Goal: Communication & Community: Connect with others

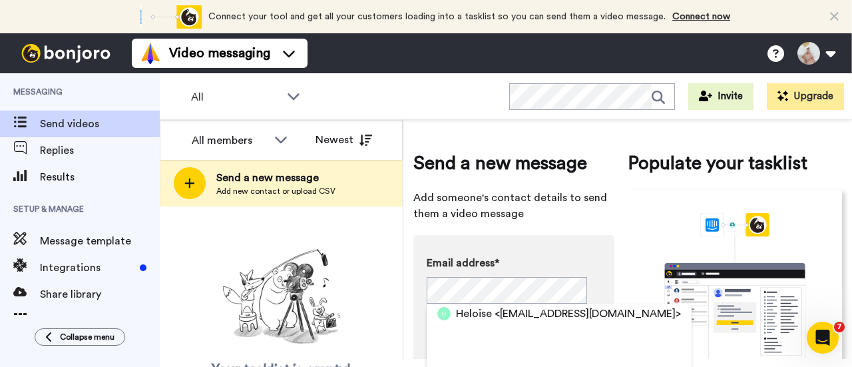
click at [391, 271] on div "Your tasklist is empty! Add new contacts to send them personalised messages" at bounding box center [281, 332] width 243 height 178
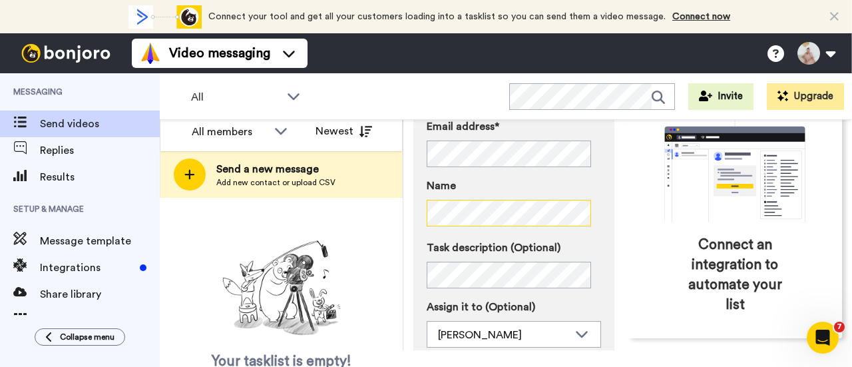
scroll to position [133, 0]
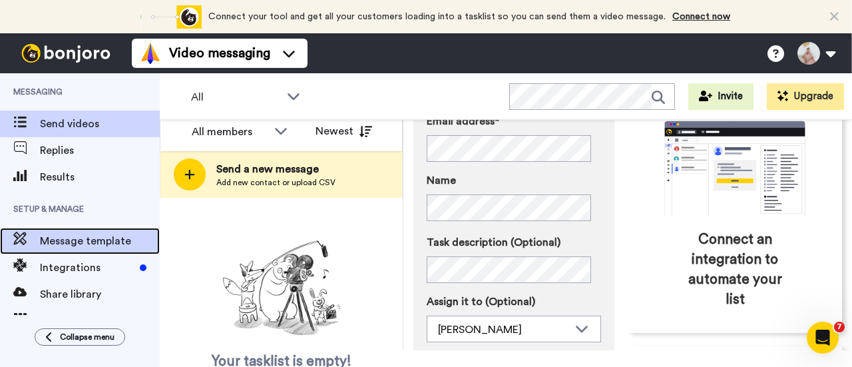
click at [78, 241] on span "Message template" at bounding box center [100, 241] width 120 height 16
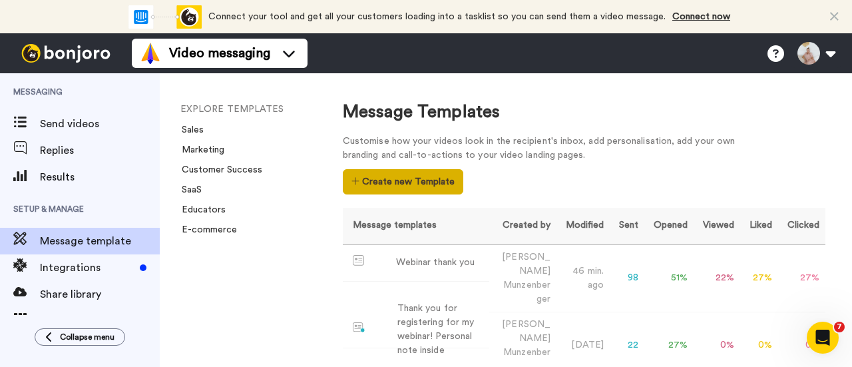
click at [425, 185] on button "Create new Template" at bounding box center [403, 181] width 120 height 25
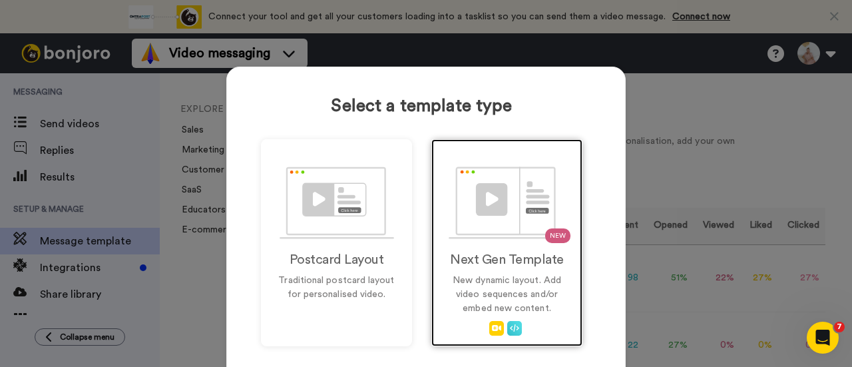
click at [474, 208] on img at bounding box center [506, 202] width 117 height 73
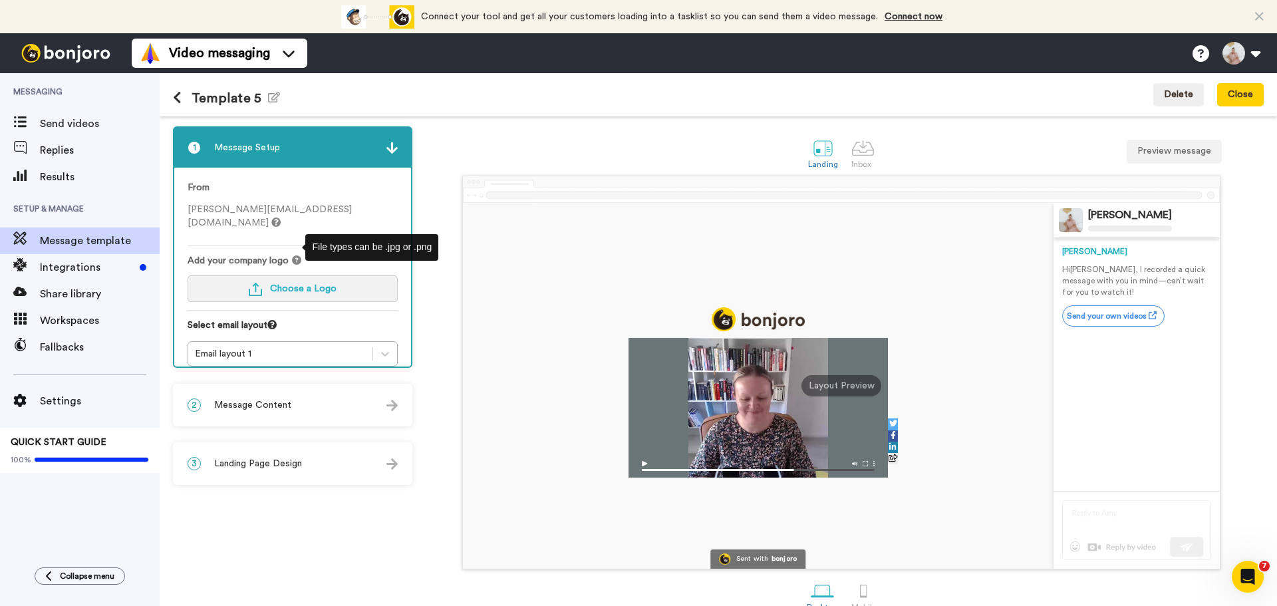
click at [300, 284] on span "Choose a Logo" at bounding box center [303, 288] width 67 height 9
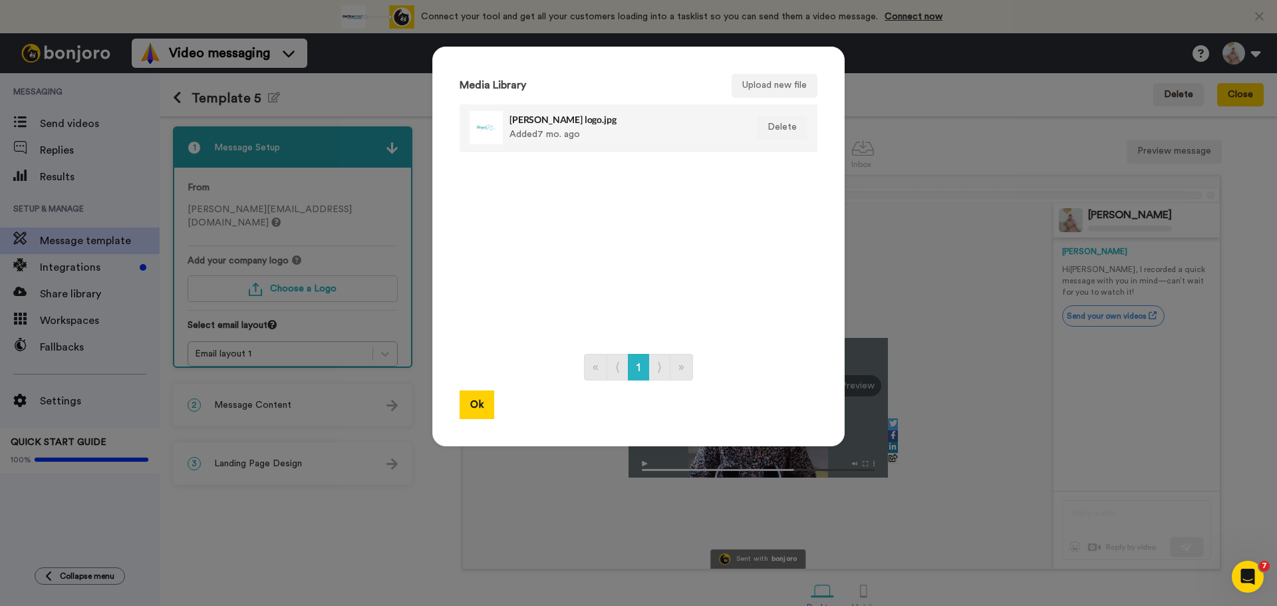
click at [482, 125] on div at bounding box center [486, 127] width 33 height 33
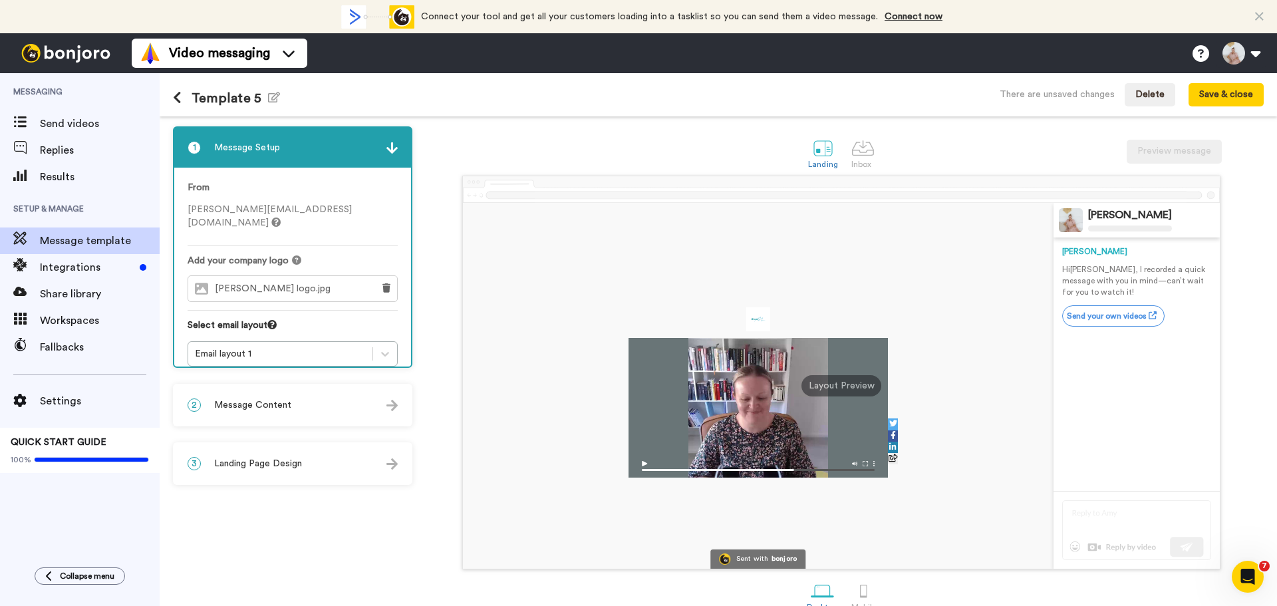
click at [297, 366] on div "2 Message Content" at bounding box center [292, 405] width 237 height 40
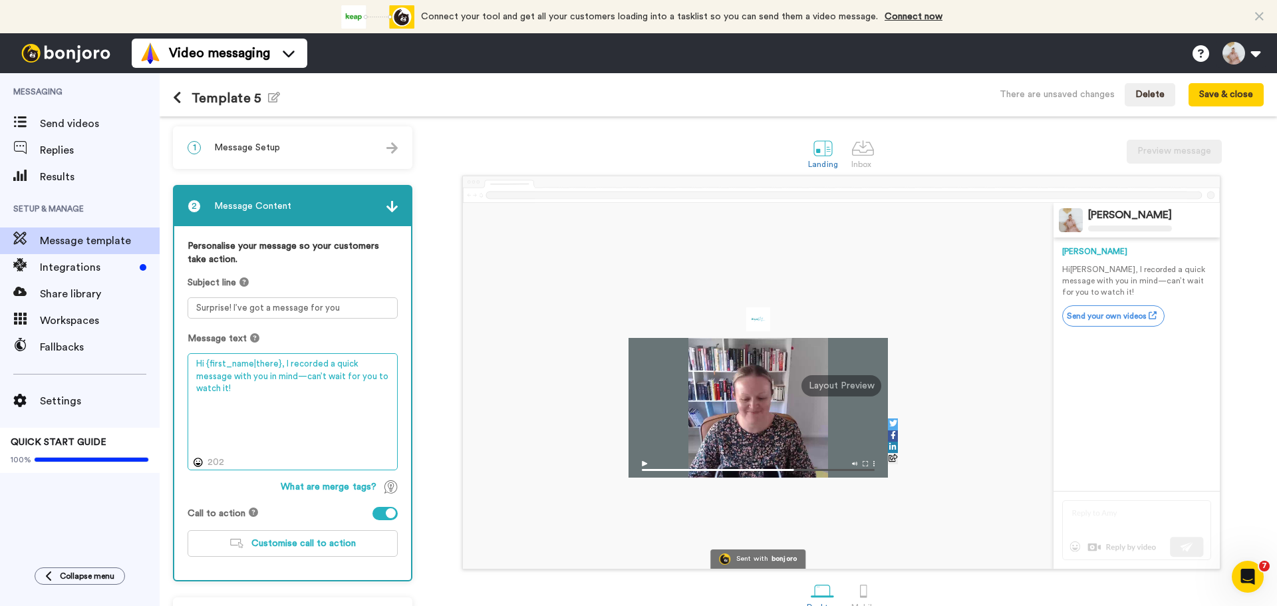
click at [202, 361] on textarea "Hi {first_name|there}, I recorded a quick message with you in mind—can’t wait f…" at bounding box center [293, 411] width 210 height 116
type textarea "Heyi {first_name|there}, I recorded a quick message with you in mind—can’t wait…"
click at [193, 309] on textarea "Surprise! I’ve got a message for you" at bounding box center [293, 307] width 210 height 21
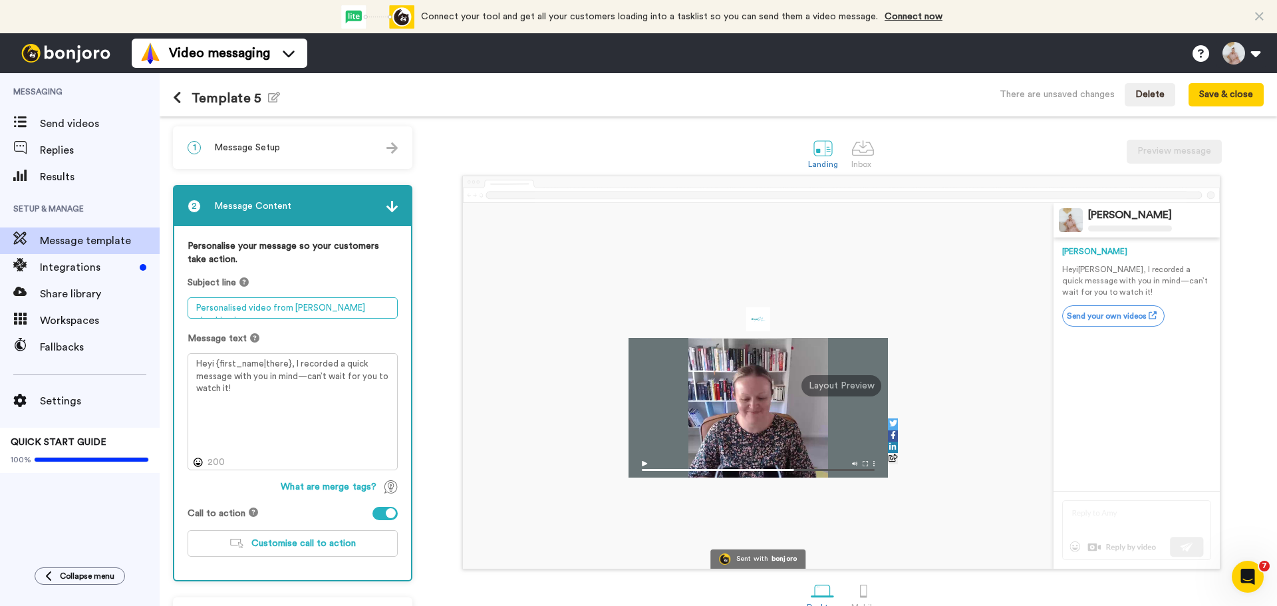
type textarea "Personalised video from [PERSON_NAME] checking in"
click at [291, 364] on textarea "Heyi {first_name|there}, I recorded a quick message with you in mind—can’t wait…" at bounding box center [293, 411] width 210 height 116
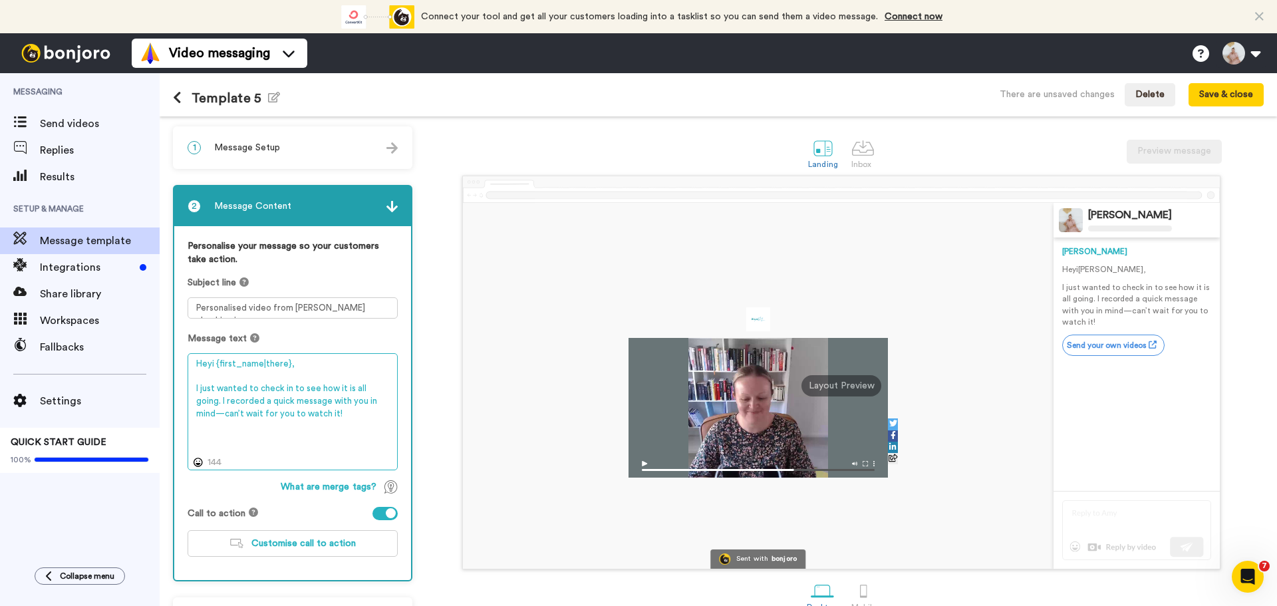
click at [210, 363] on textarea "Heyi {first_name|there}, I just wanted to check in to see how it is all going. …" at bounding box center [293, 411] width 210 height 116
click at [194, 366] on textarea "Hey {first_name|there}, I just wanted to check in to see how it is all going. I…" at bounding box center [293, 411] width 210 height 116
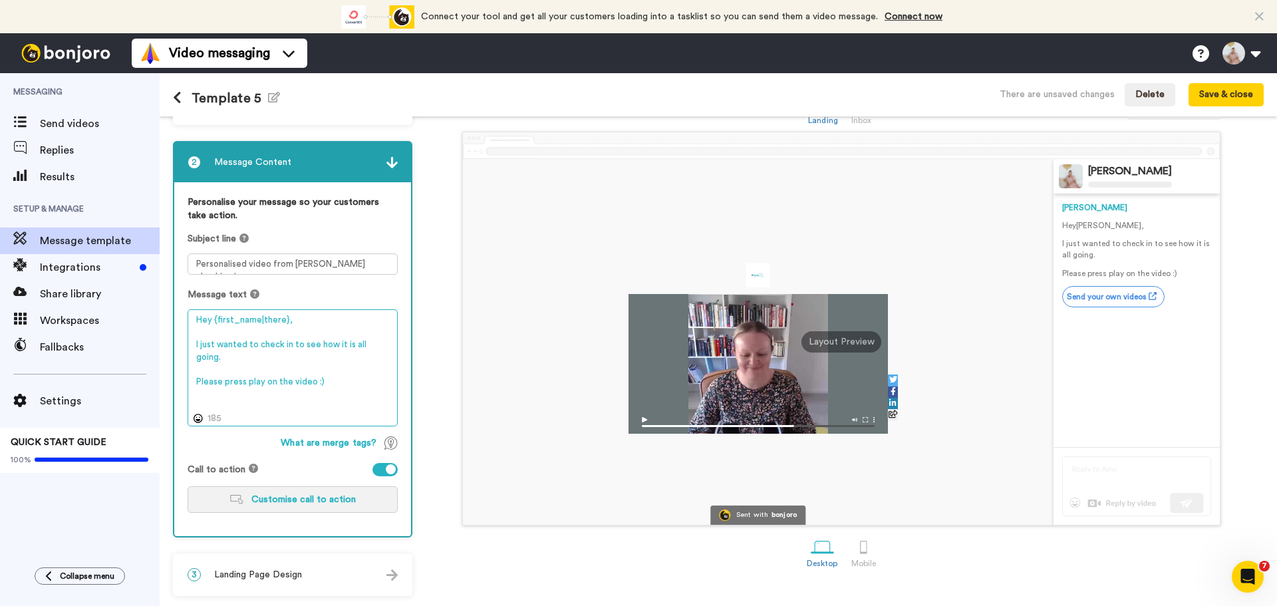
type textarea "Hey {first_name|there}, I just wanted to check in to see how it is all going. P…"
click at [297, 366] on button "Customise call to action" at bounding box center [293, 499] width 210 height 27
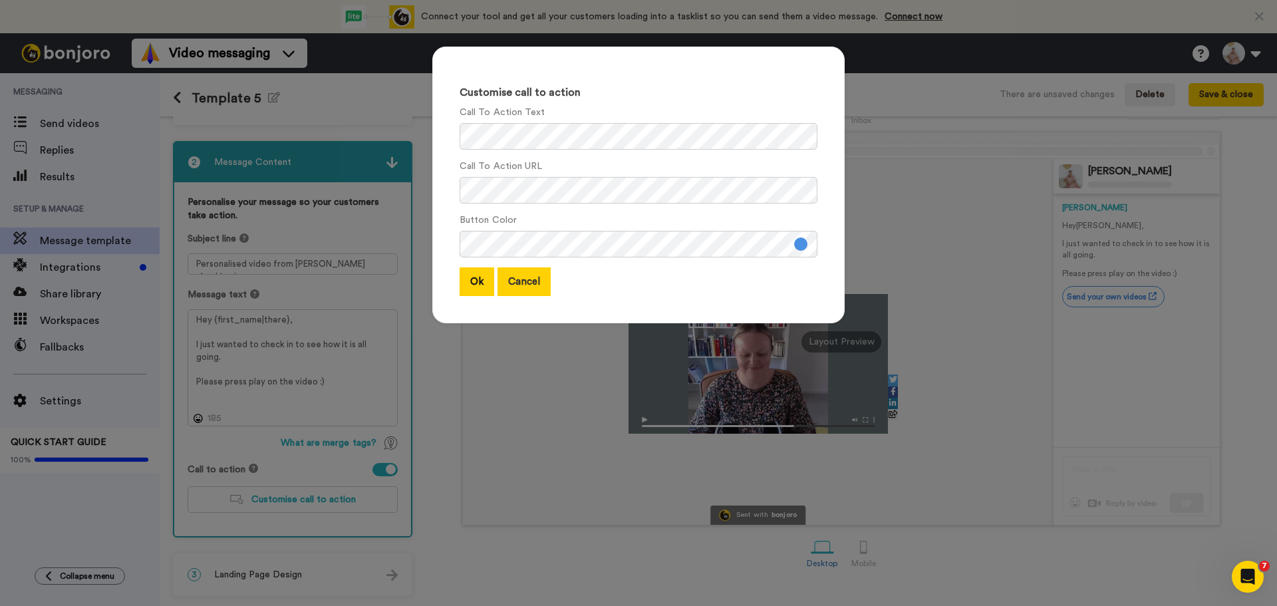
click at [522, 289] on button "Cancel" at bounding box center [524, 281] width 53 height 29
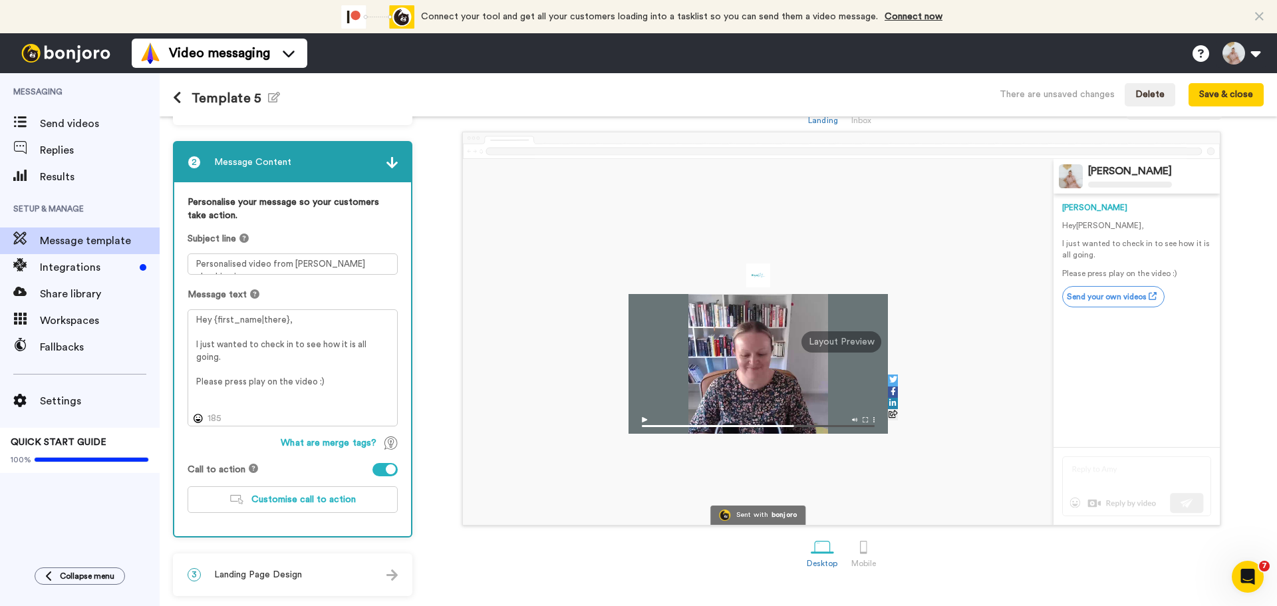
click at [391, 366] on div at bounding box center [391, 469] width 10 height 10
click at [391, 366] on div at bounding box center [385, 469] width 25 height 13
click at [391, 366] on div at bounding box center [391, 469] width 10 height 10
click at [380, 366] on div at bounding box center [379, 469] width 10 height 10
click at [322, 366] on span "Customise call to action" at bounding box center [303, 499] width 104 height 9
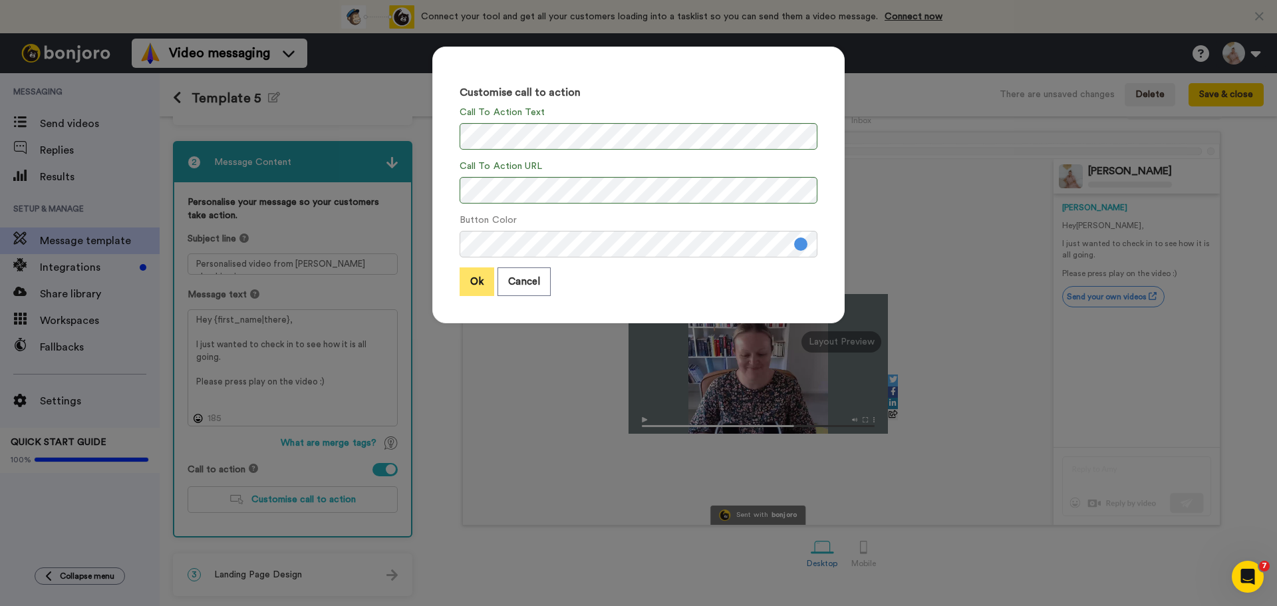
click at [471, 287] on button "Ok" at bounding box center [477, 281] width 35 height 29
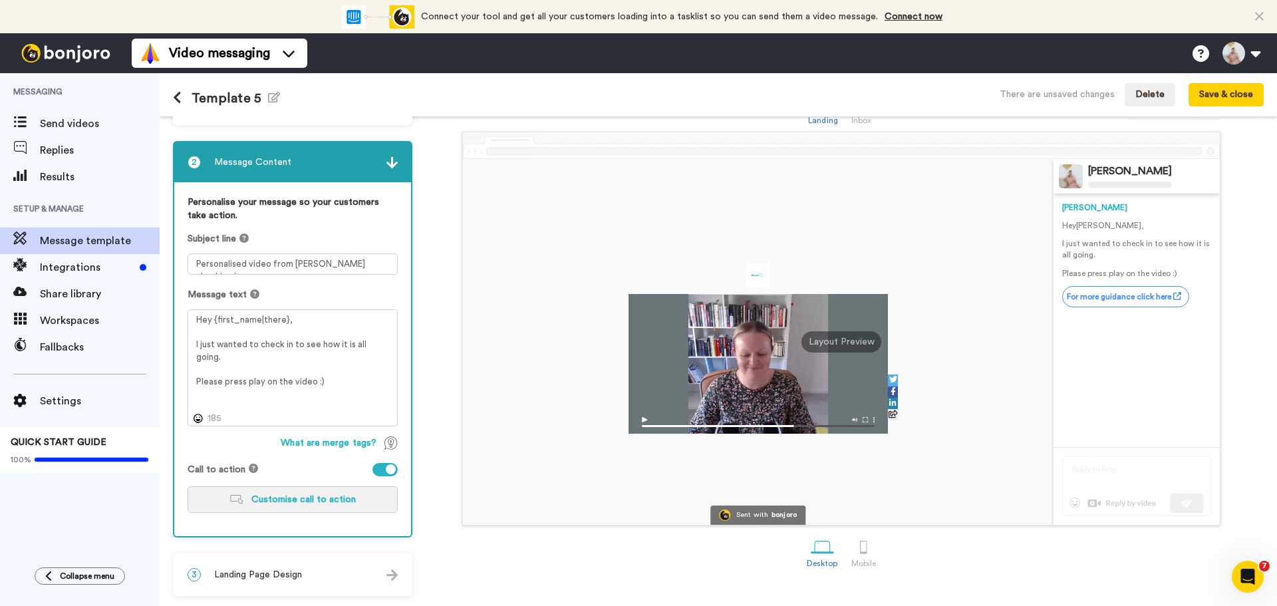
scroll to position [0, 0]
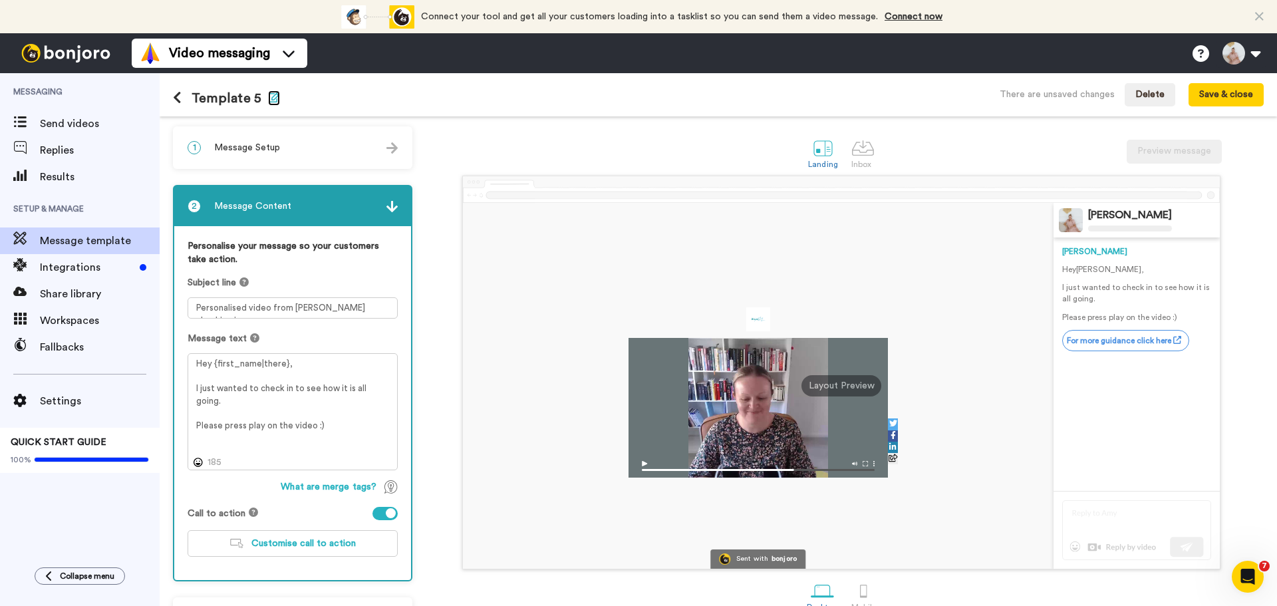
click at [271, 93] on icon "button" at bounding box center [274, 97] width 12 height 11
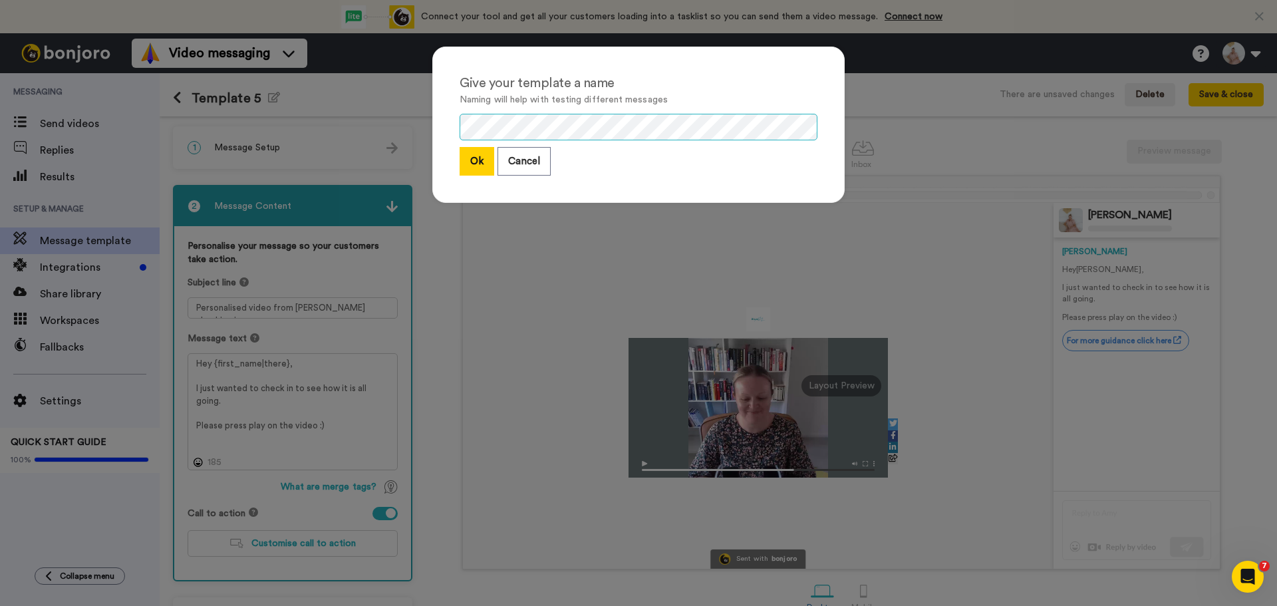
click at [355, 129] on div "Give your template a name Naming will help with testing different messages Ok C…" at bounding box center [638, 303] width 1277 height 606
click at [474, 164] on button "Ok" at bounding box center [477, 161] width 35 height 29
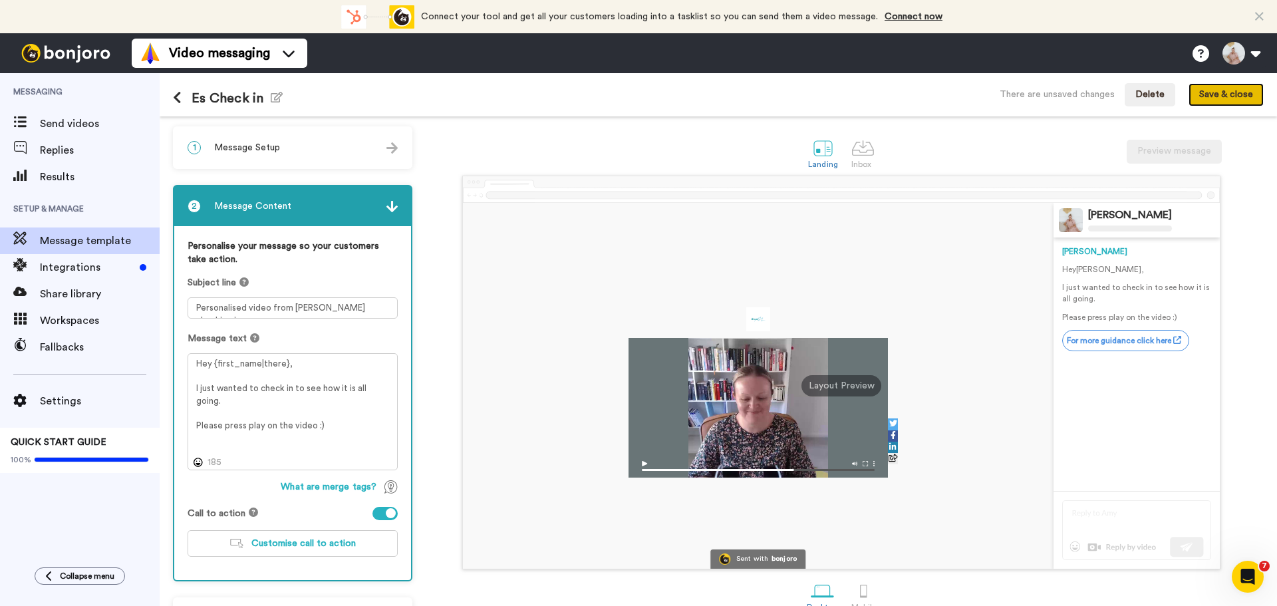
click at [851, 96] on button "Save & close" at bounding box center [1226, 95] width 75 height 24
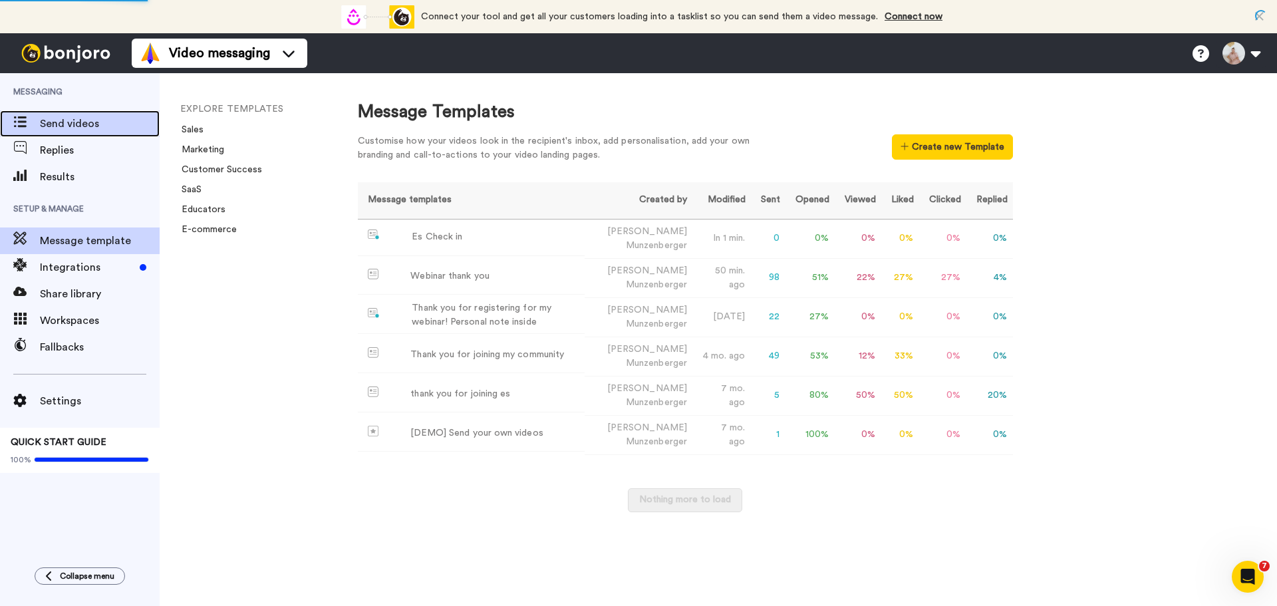
click at [73, 118] on span "Send videos" at bounding box center [100, 124] width 120 height 16
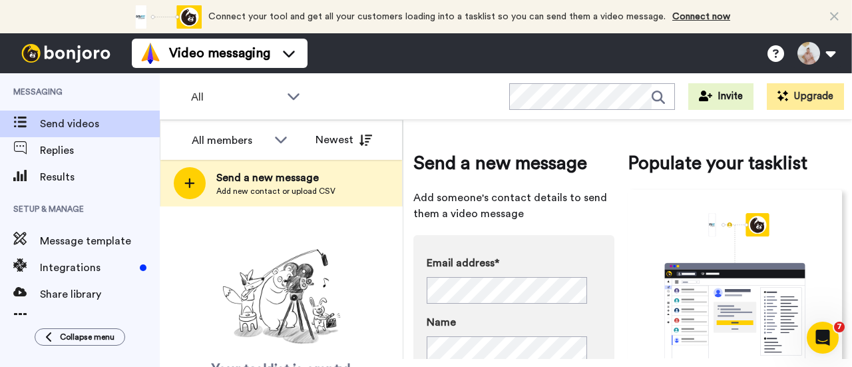
click at [371, 262] on div "Your tasklist is empty! Add new contacts to send them personalised messages" at bounding box center [281, 332] width 243 height 178
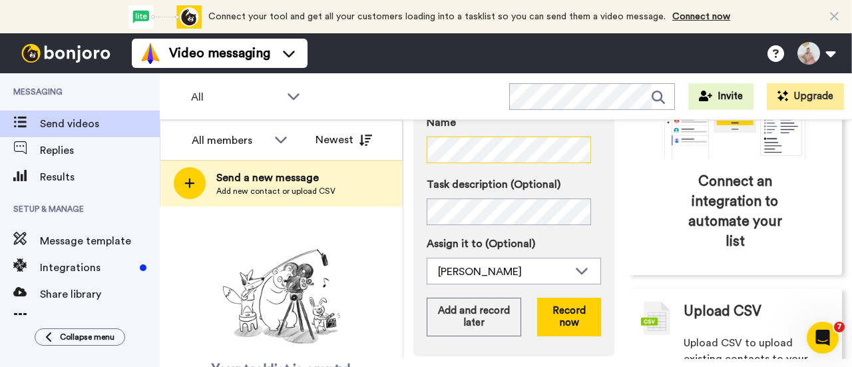
scroll to position [261, 0]
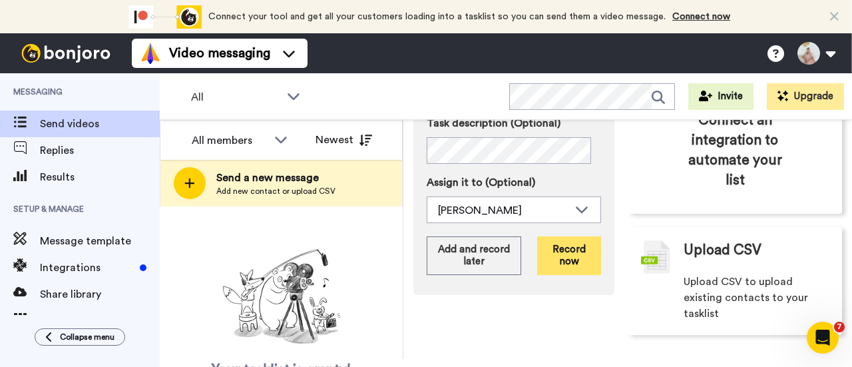
click at [564, 259] on button "Record now" at bounding box center [569, 255] width 64 height 39
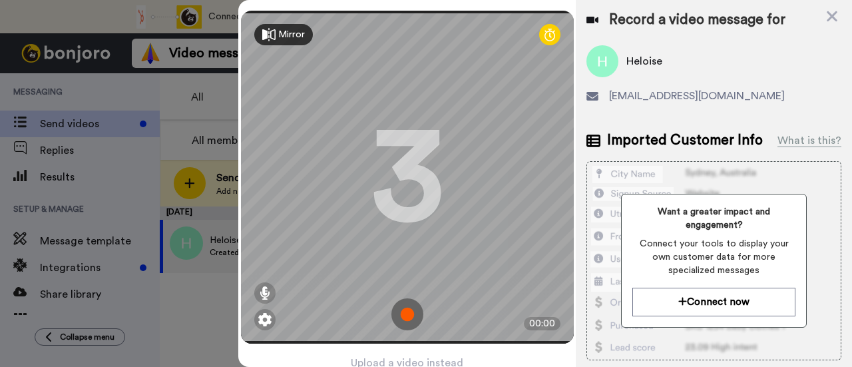
click at [404, 306] on img at bounding box center [407, 314] width 32 height 32
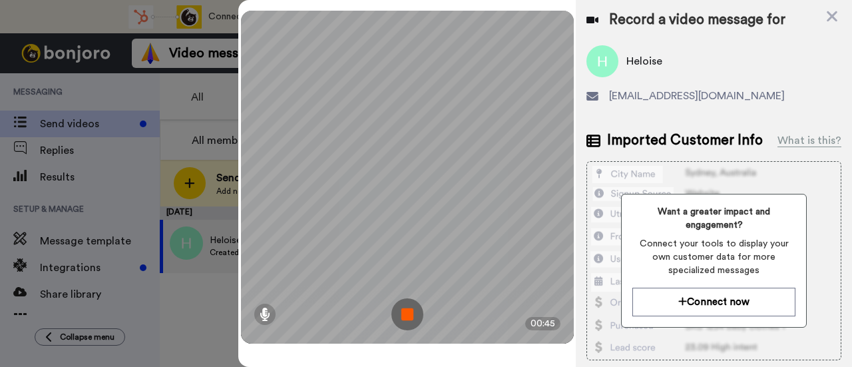
click at [407, 313] on img at bounding box center [407, 314] width 32 height 32
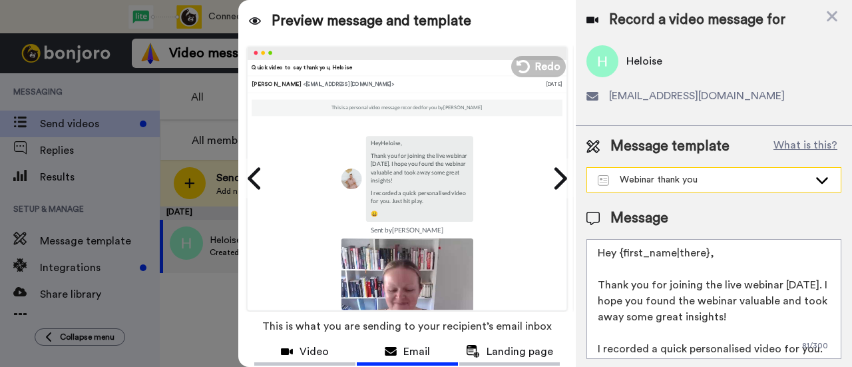
click at [814, 178] on icon at bounding box center [822, 179] width 16 height 13
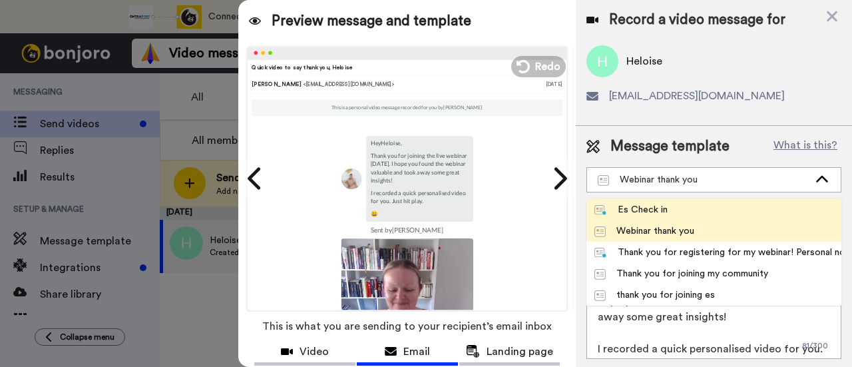
click at [664, 215] on div "Es Check in" at bounding box center [630, 209] width 73 height 13
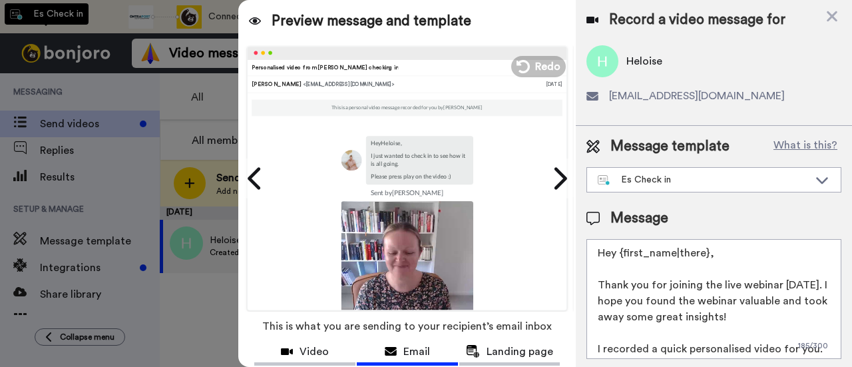
type textarea "Hey {first_name|there}, I just wanted to check in to see how it is all going. P…"
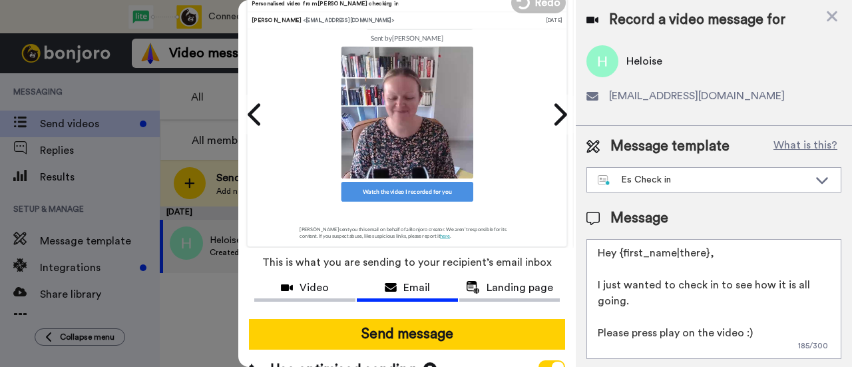
scroll to position [104, 0]
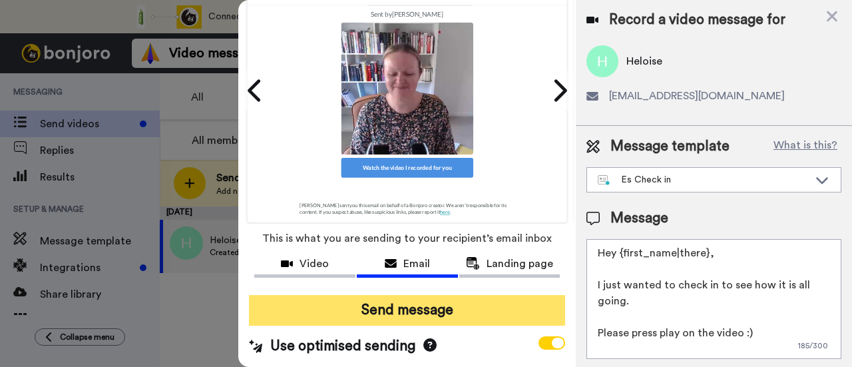
click at [458, 295] on button "Send message" at bounding box center [407, 310] width 316 height 31
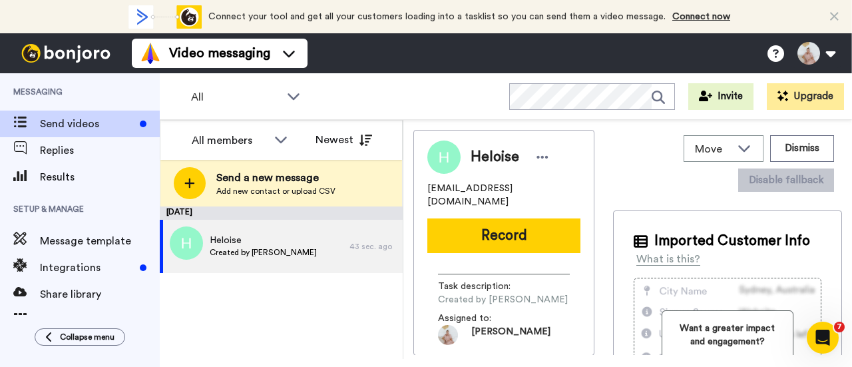
scroll to position [0, 0]
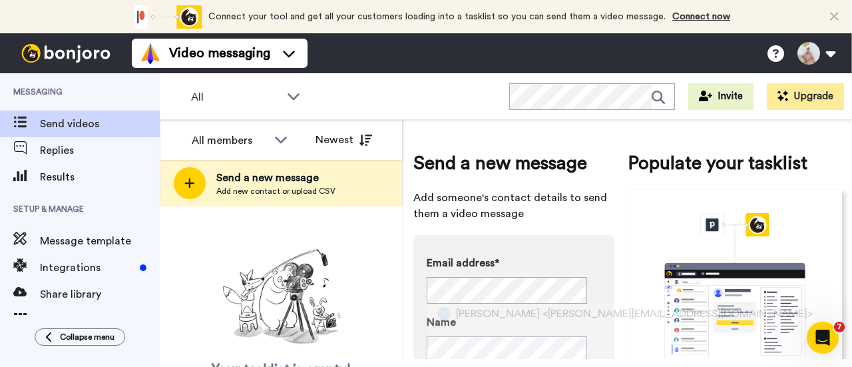
click at [377, 283] on div "Your tasklist is empty! Add new contacts to send them personalised messages" at bounding box center [281, 332] width 243 height 178
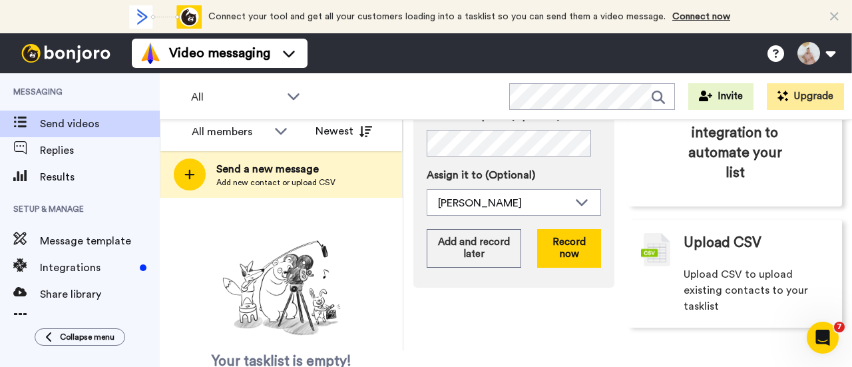
scroll to position [261, 0]
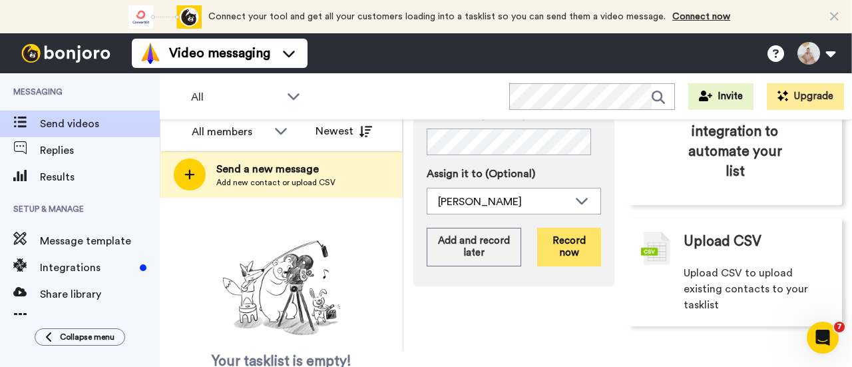
click at [559, 238] on button "Record now" at bounding box center [569, 247] width 64 height 39
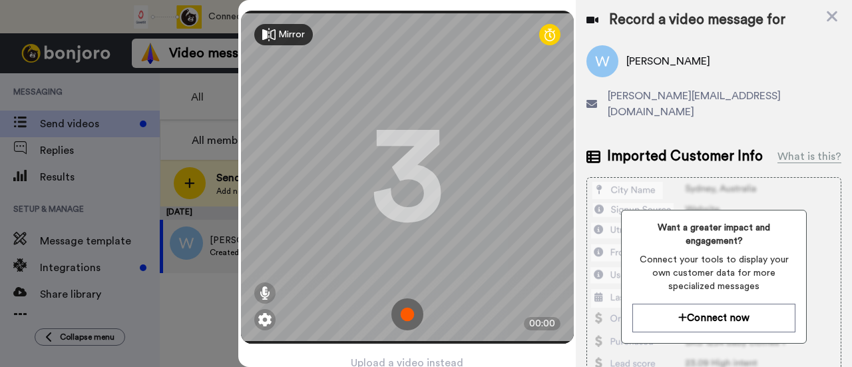
click at [401, 308] on img at bounding box center [407, 314] width 32 height 32
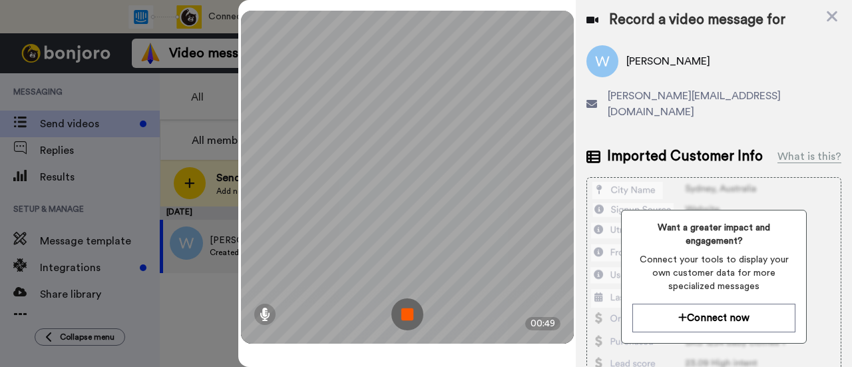
click at [414, 312] on img at bounding box center [407, 314] width 32 height 32
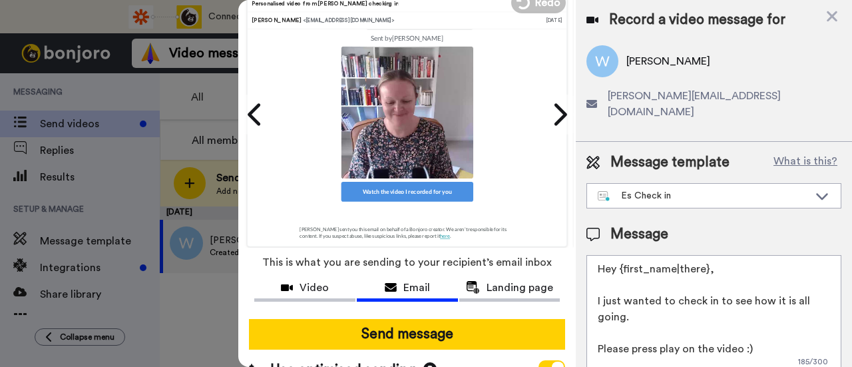
scroll to position [104, 0]
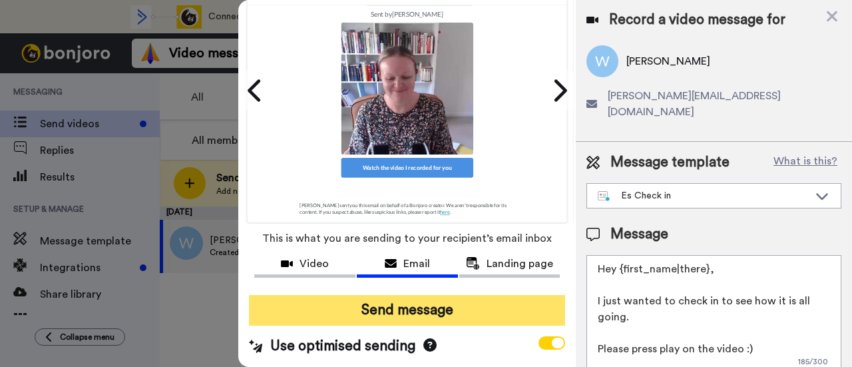
click at [412, 297] on button "Send message" at bounding box center [407, 310] width 316 height 31
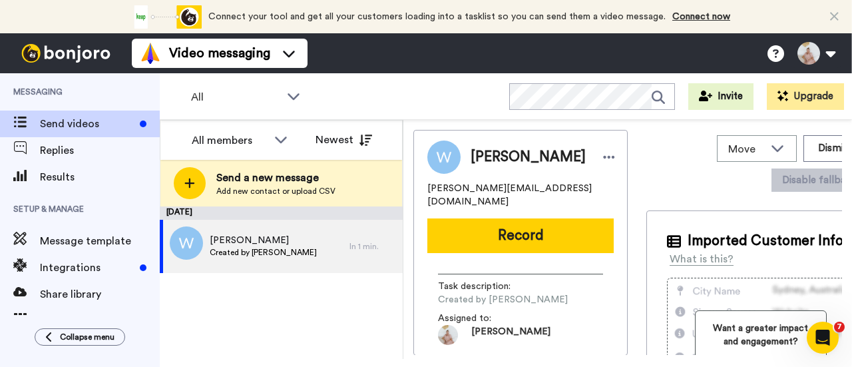
scroll to position [0, 0]
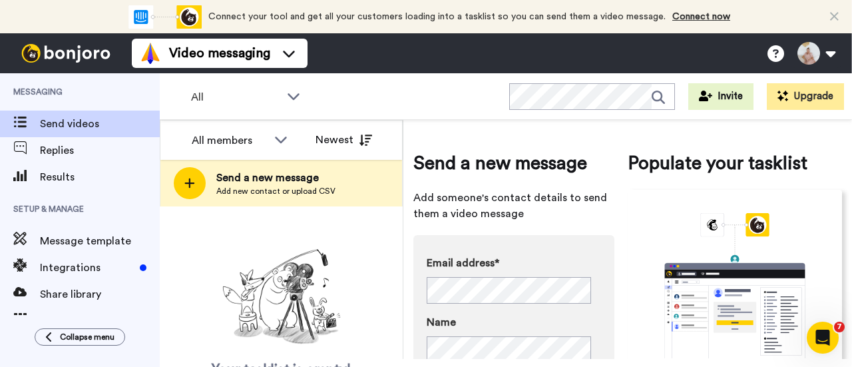
click at [397, 281] on div "Your tasklist is empty! Add new contacts to send them personalised messages" at bounding box center [281, 332] width 243 height 178
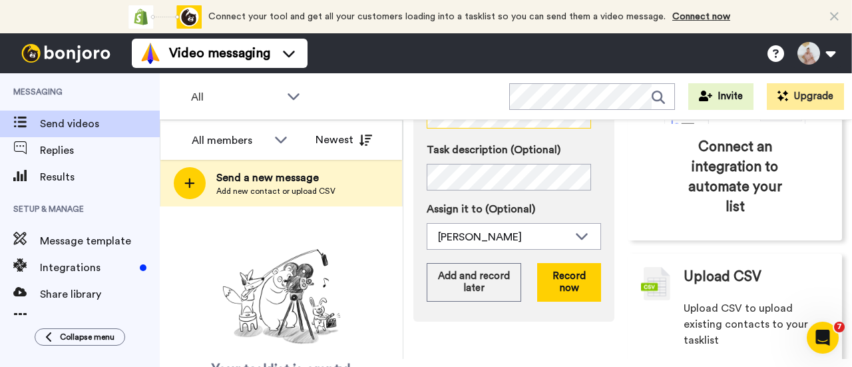
scroll to position [261, 0]
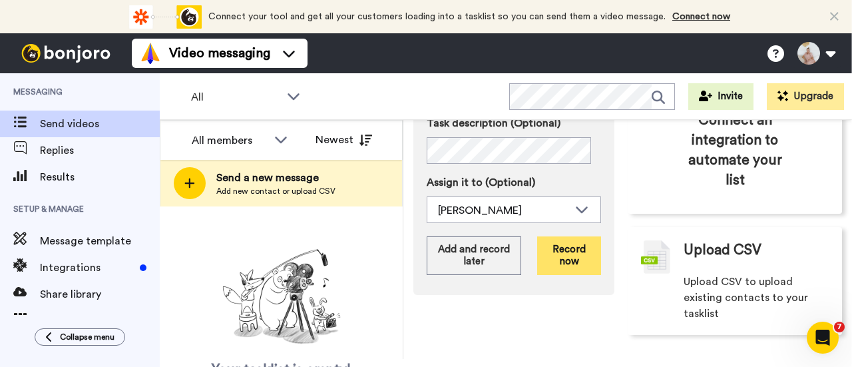
click at [583, 249] on button "Record now" at bounding box center [569, 255] width 64 height 39
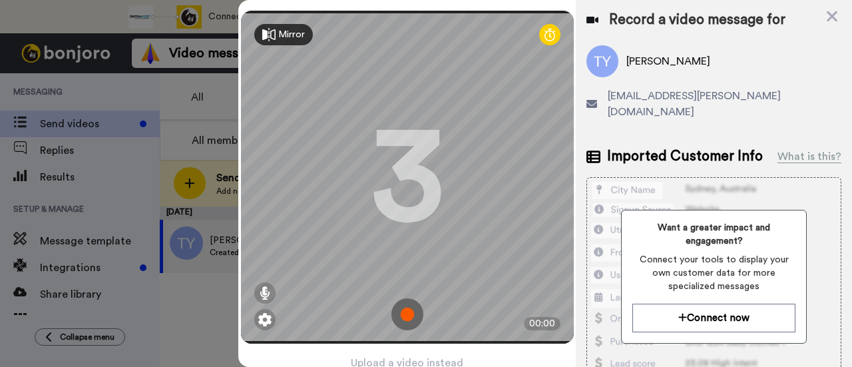
click at [400, 312] on img at bounding box center [407, 314] width 32 height 32
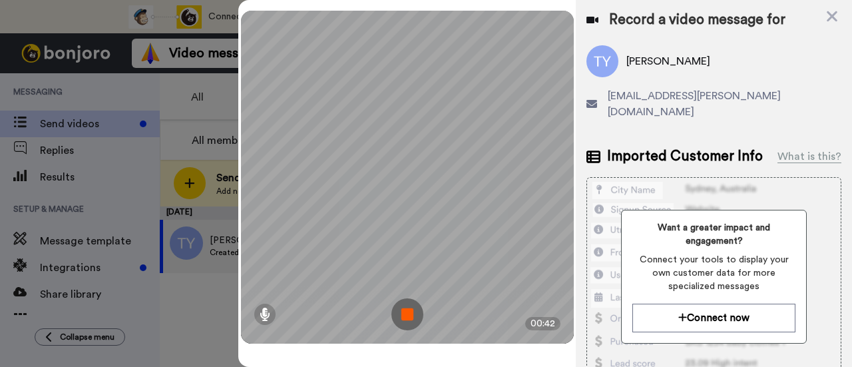
click at [405, 312] on img at bounding box center [407, 314] width 32 height 32
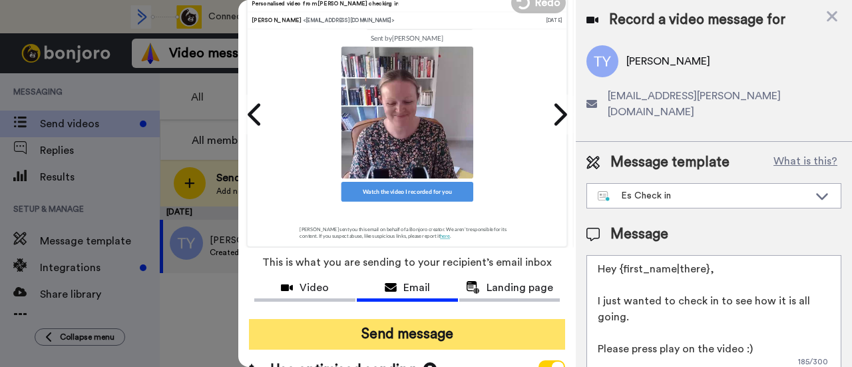
scroll to position [104, 0]
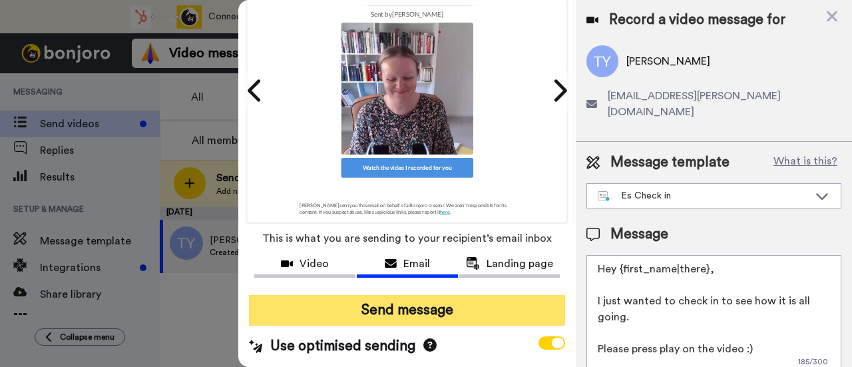
click at [390, 295] on button "Send message" at bounding box center [407, 310] width 316 height 31
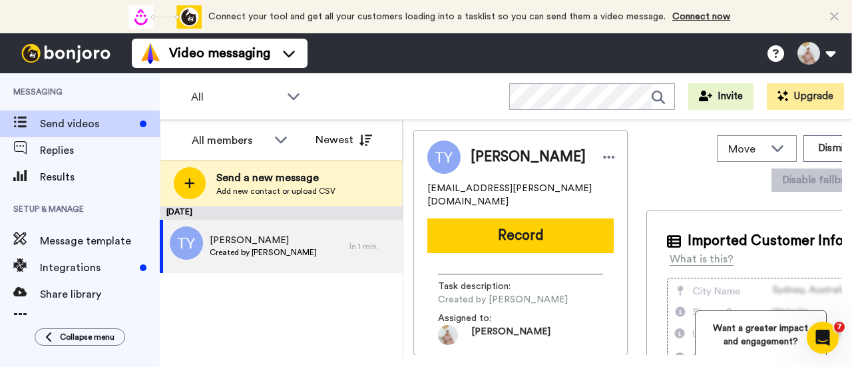
scroll to position [0, 0]
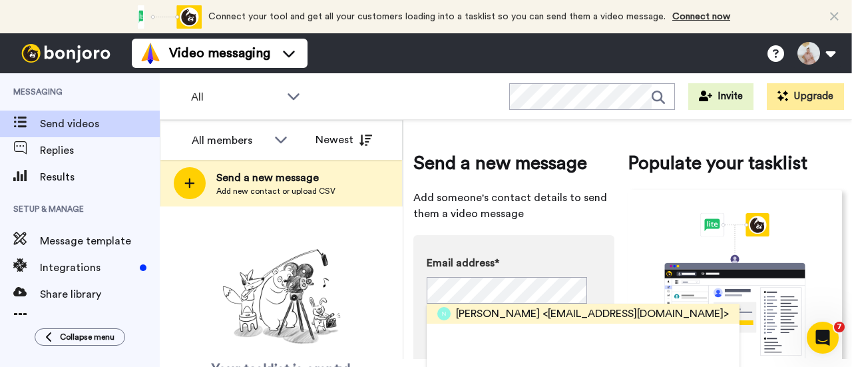
click at [478, 317] on span "Nancy" at bounding box center [498, 313] width 84 height 16
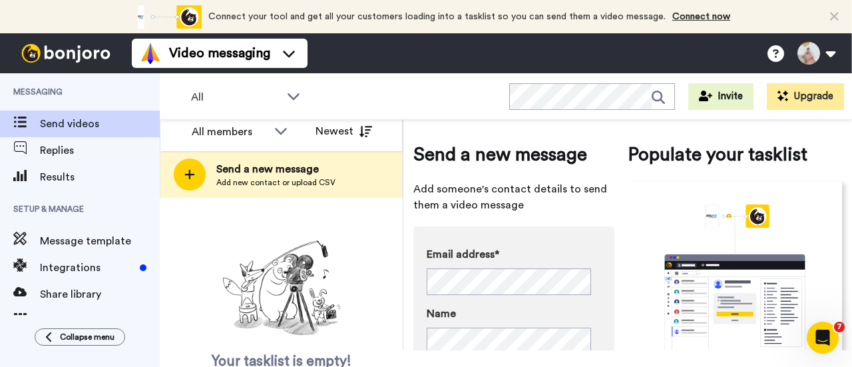
scroll to position [261, 0]
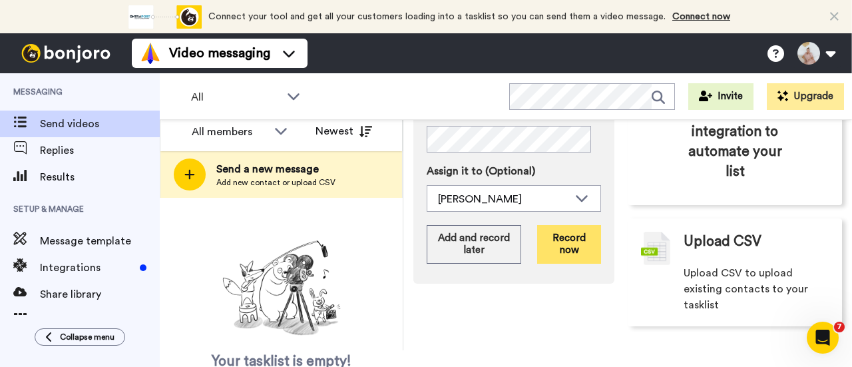
click at [566, 237] on button "Record now" at bounding box center [569, 244] width 64 height 39
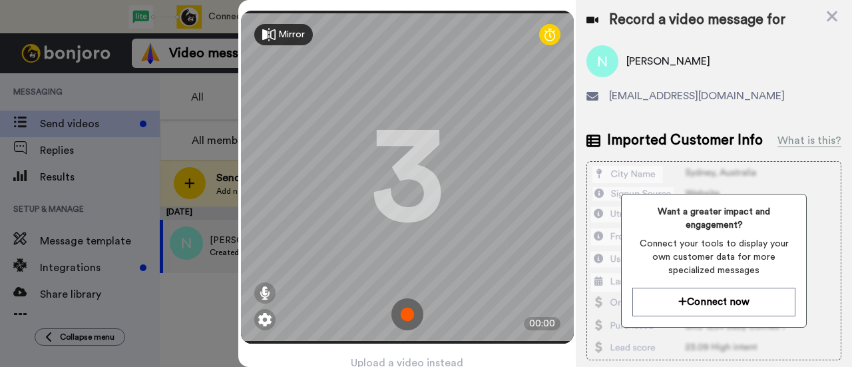
click at [402, 301] on img at bounding box center [407, 314] width 32 height 32
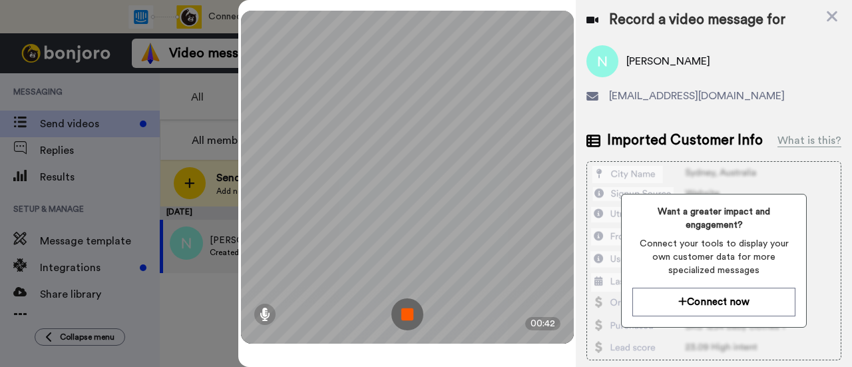
click at [410, 316] on img at bounding box center [407, 314] width 32 height 32
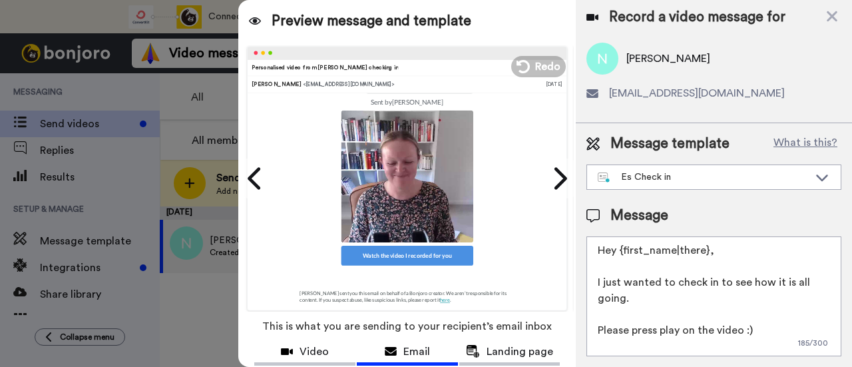
scroll to position [104, 0]
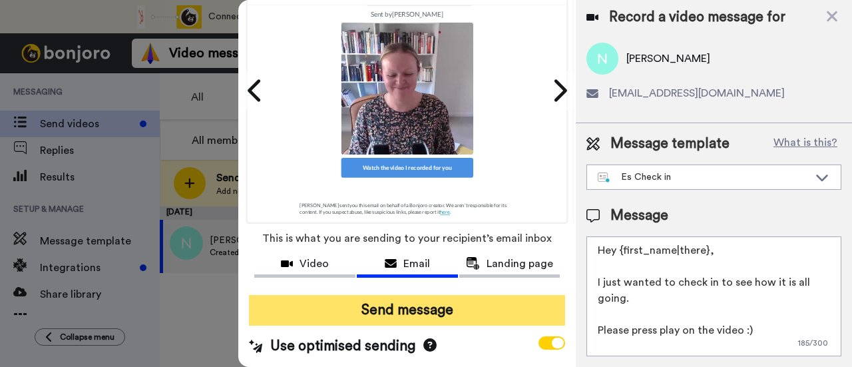
click at [427, 295] on button "Send message" at bounding box center [407, 310] width 316 height 31
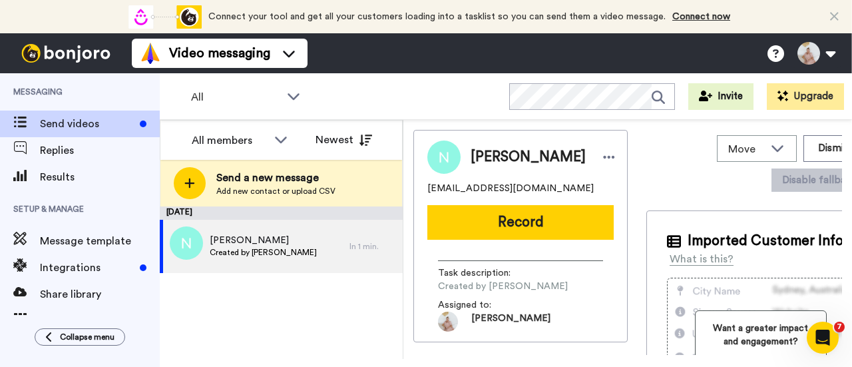
scroll to position [0, 0]
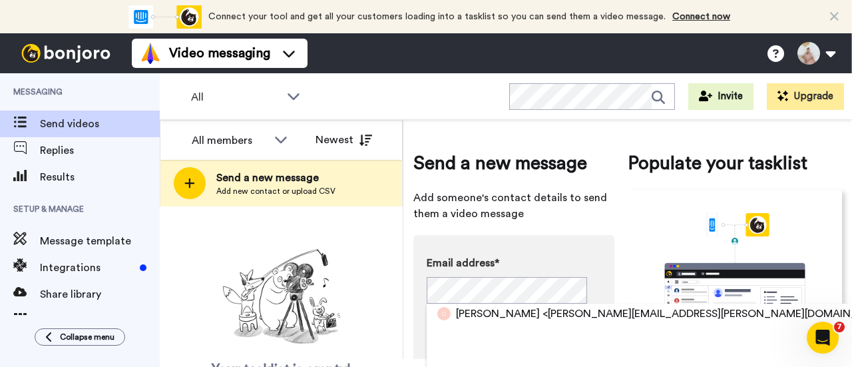
drag, startPoint x: 495, startPoint y: 315, endPoint x: 488, endPoint y: 316, distance: 6.8
click at [542, 313] on span "<[PERSON_NAME][EMAIL_ADDRESS][PERSON_NAME][DOMAIN_NAME]>" at bounding box center [719, 313] width 354 height 16
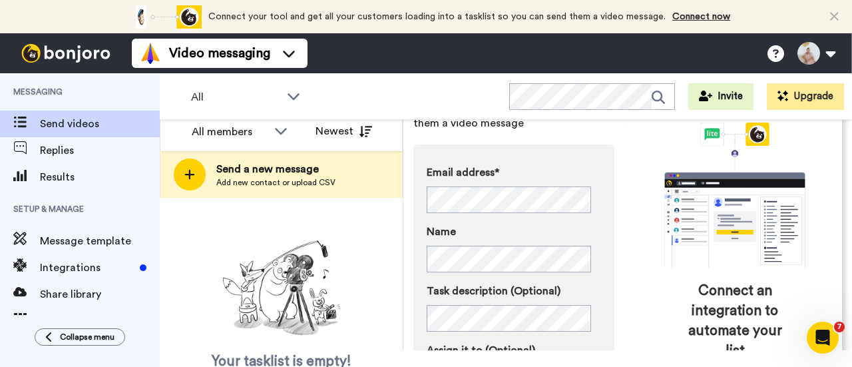
scroll to position [200, 0]
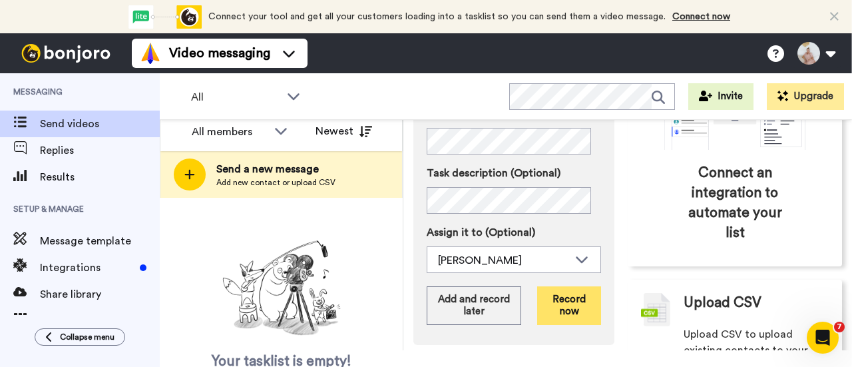
click at [564, 297] on button "Record now" at bounding box center [569, 305] width 64 height 39
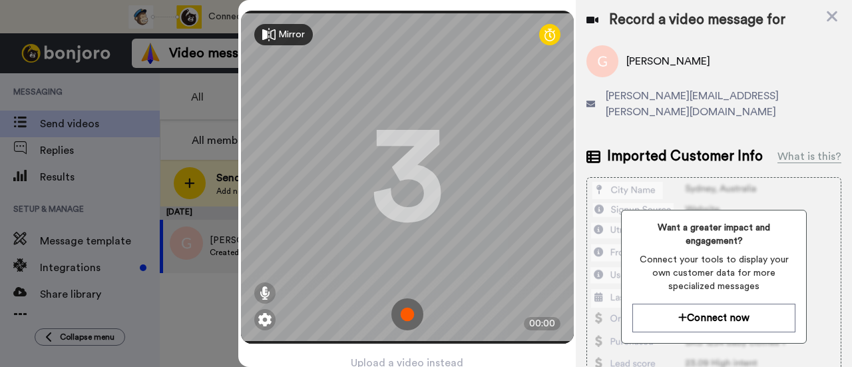
click at [402, 304] on img at bounding box center [407, 314] width 32 height 32
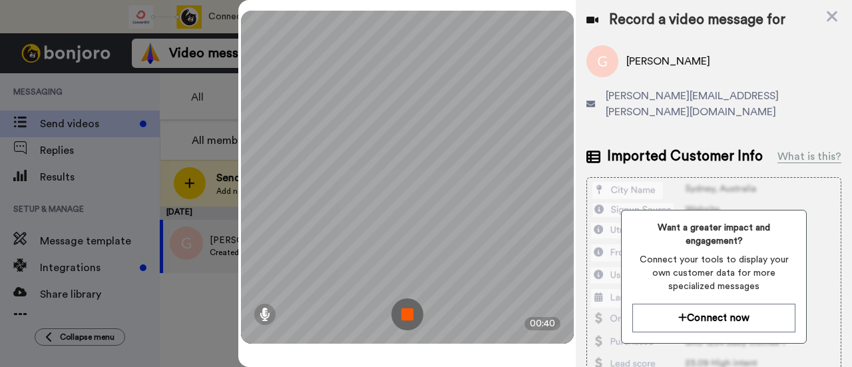
click at [408, 314] on img at bounding box center [407, 314] width 32 height 32
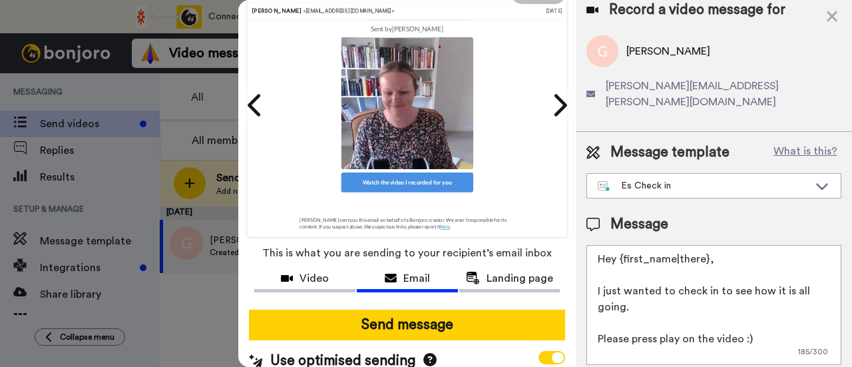
scroll to position [104, 0]
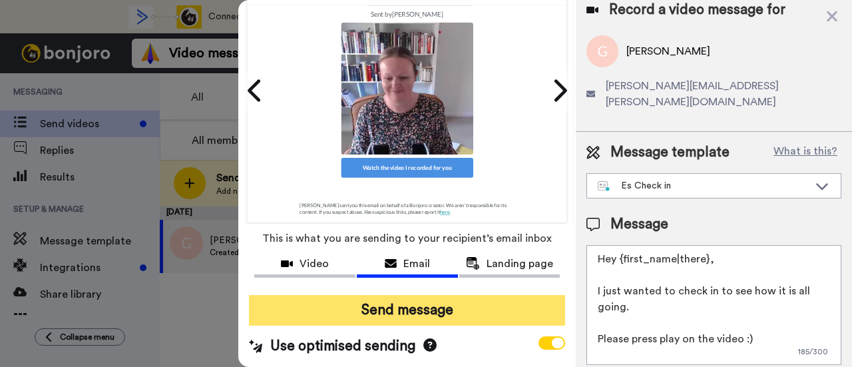
click at [474, 301] on button "Send message" at bounding box center [407, 310] width 316 height 31
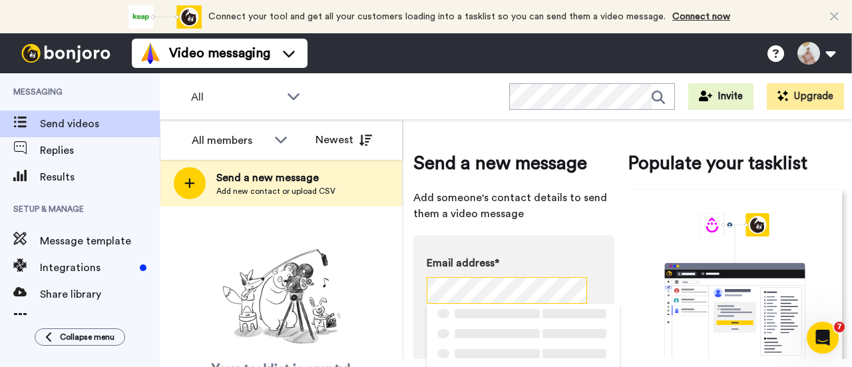
scroll to position [0, 9]
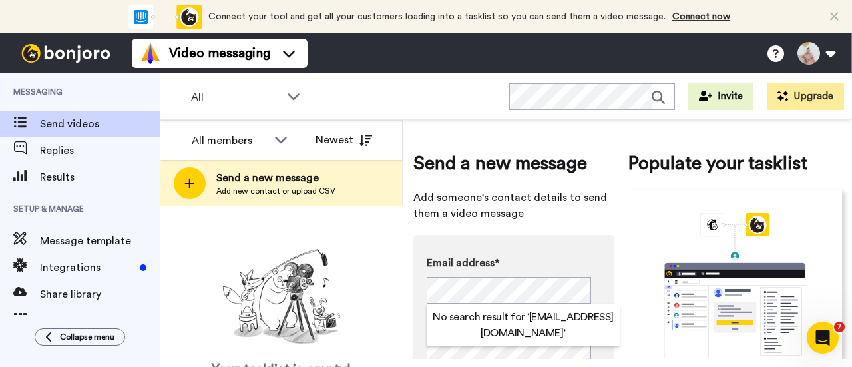
click at [410, 292] on div "Send a new message Add someone's contact details to send them a video message E…" at bounding box center [627, 239] width 448 height 239
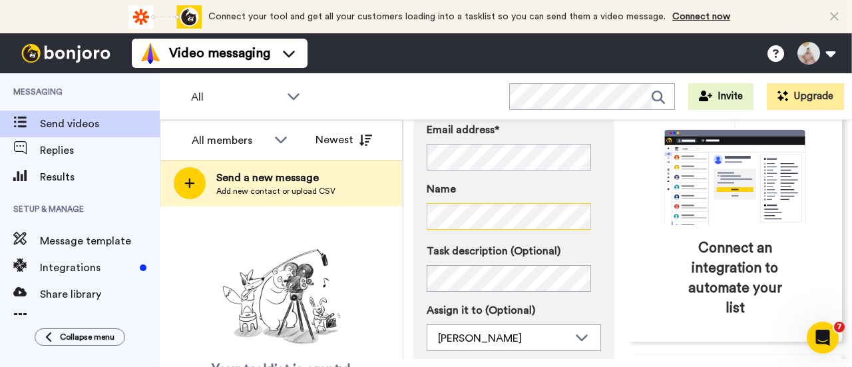
scroll to position [261, 0]
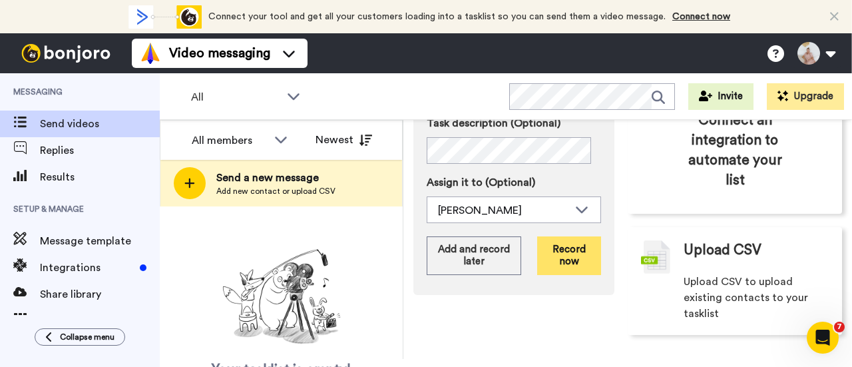
click at [568, 253] on button "Record now" at bounding box center [569, 255] width 64 height 39
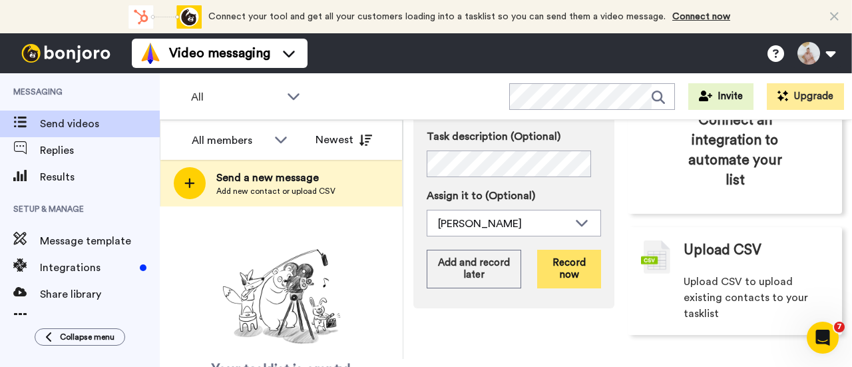
click at [555, 272] on button "Record now" at bounding box center [569, 268] width 64 height 39
click at [556, 267] on button "Record now" at bounding box center [569, 268] width 64 height 39
click at [563, 271] on button "Record now" at bounding box center [569, 268] width 64 height 39
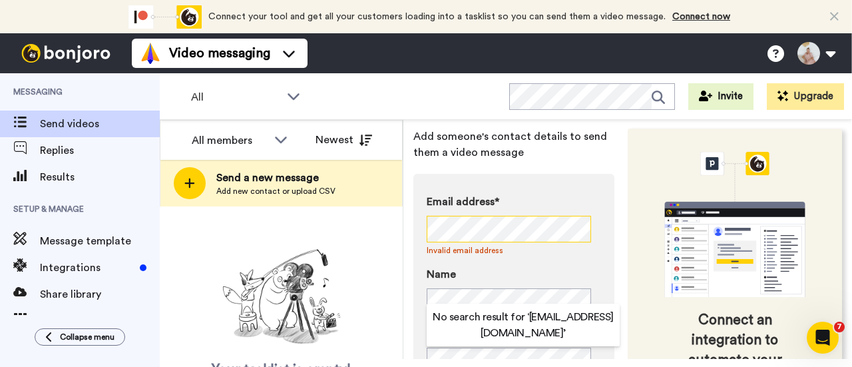
scroll to position [0, 7]
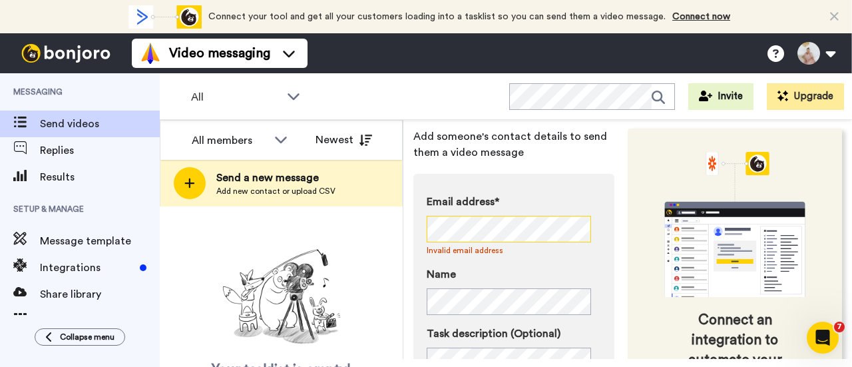
drag, startPoint x: 571, startPoint y: 227, endPoint x: 657, endPoint y: 159, distance: 108.9
click at [657, 159] on div "Send a new message Add someone's contact details to send them a video message E…" at bounding box center [627, 312] width 428 height 486
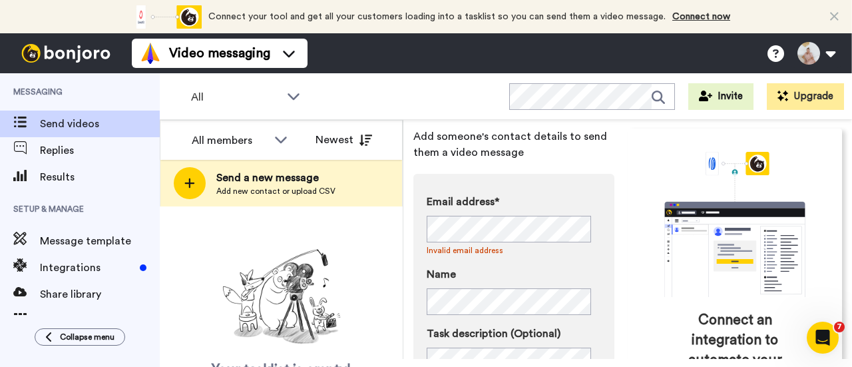
click at [518, 165] on div "Send a new message Add someone's contact details to send them a video message E…" at bounding box center [513, 311] width 201 height 446
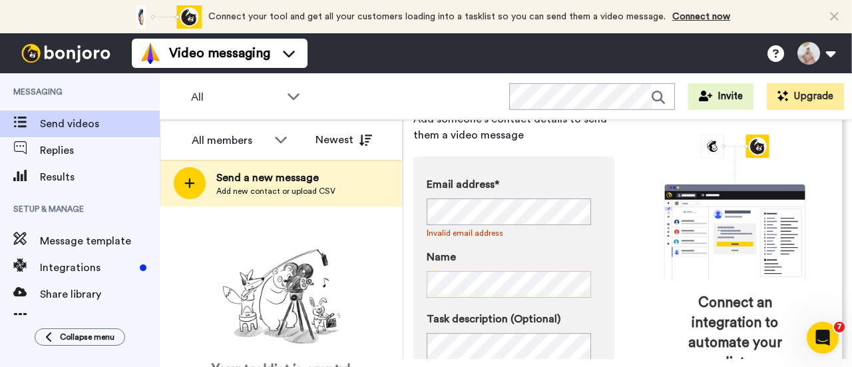
scroll to position [0, 0]
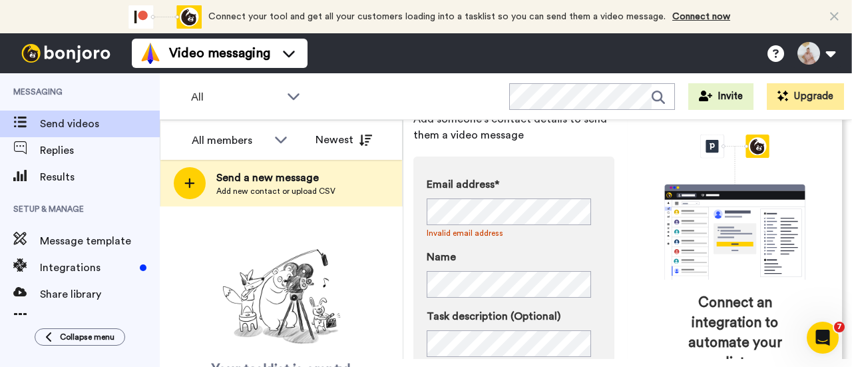
drag, startPoint x: 407, startPoint y: 221, endPoint x: 400, endPoint y: 231, distance: 12.0
click at [404, 221] on div "Send a new message Add someone's contact details to send them a video message E…" at bounding box center [627, 239] width 448 height 239
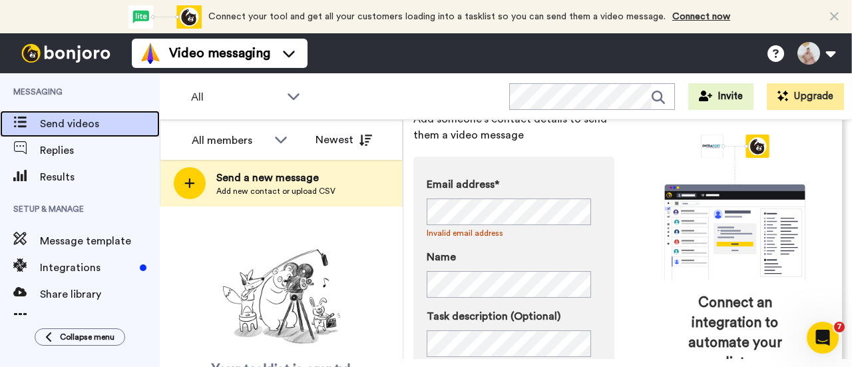
click at [73, 122] on span "Send videos" at bounding box center [100, 124] width 120 height 16
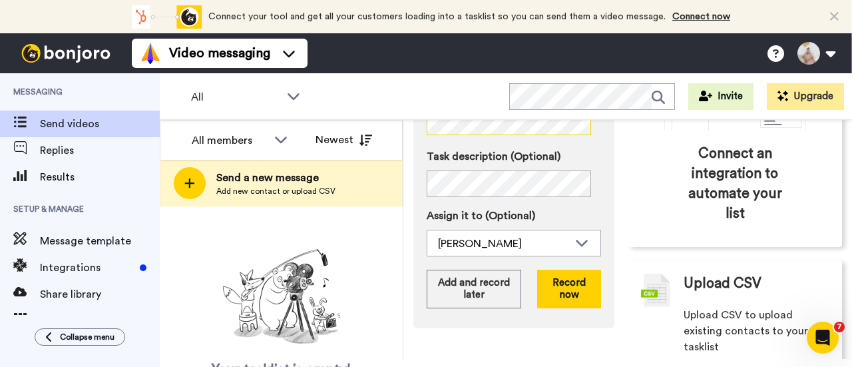
scroll to position [261, 0]
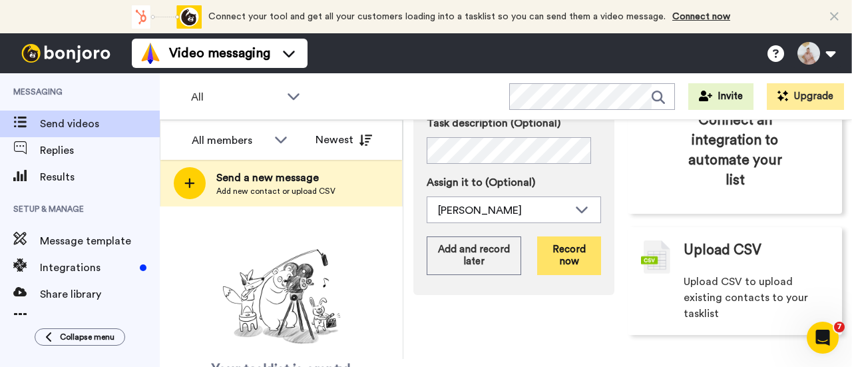
click at [560, 248] on button "Record now" at bounding box center [569, 255] width 64 height 39
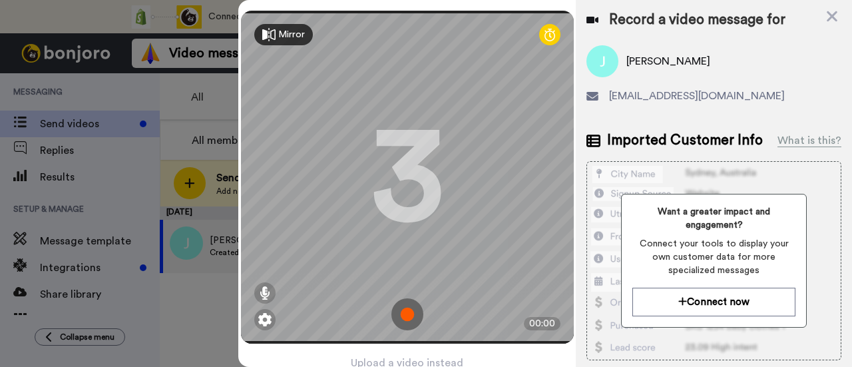
click at [404, 309] on img at bounding box center [407, 314] width 32 height 32
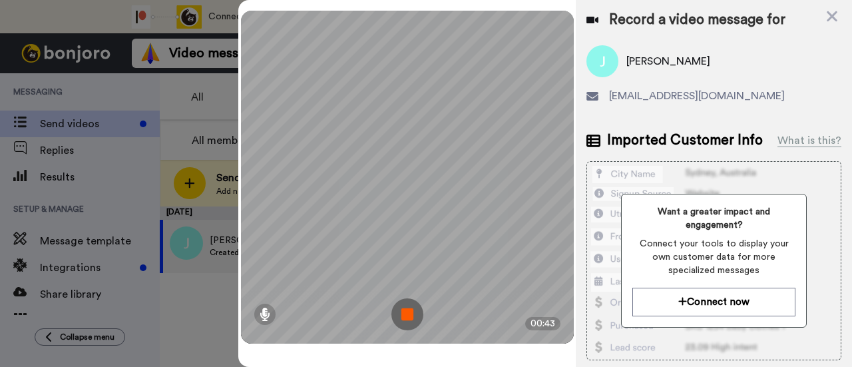
click at [410, 311] on img at bounding box center [407, 314] width 32 height 32
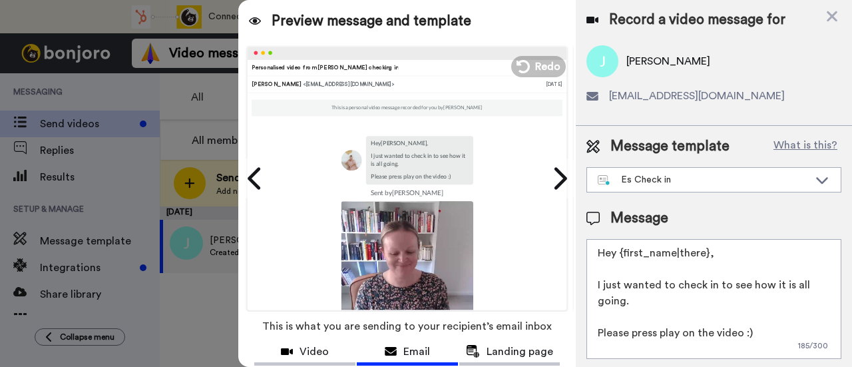
scroll to position [104, 0]
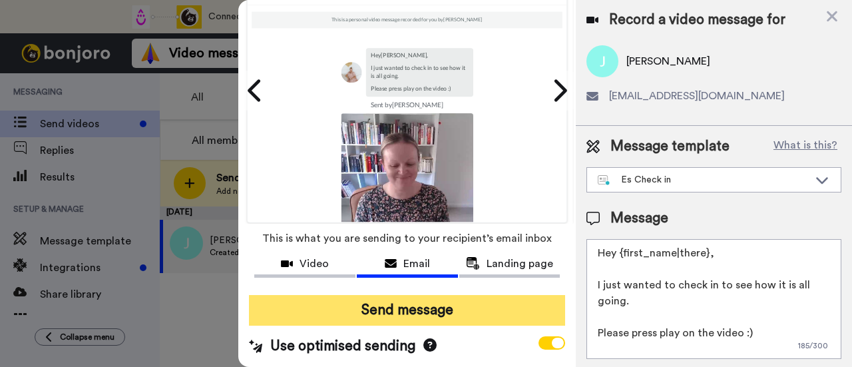
click at [409, 295] on button "Send message" at bounding box center [407, 310] width 316 height 31
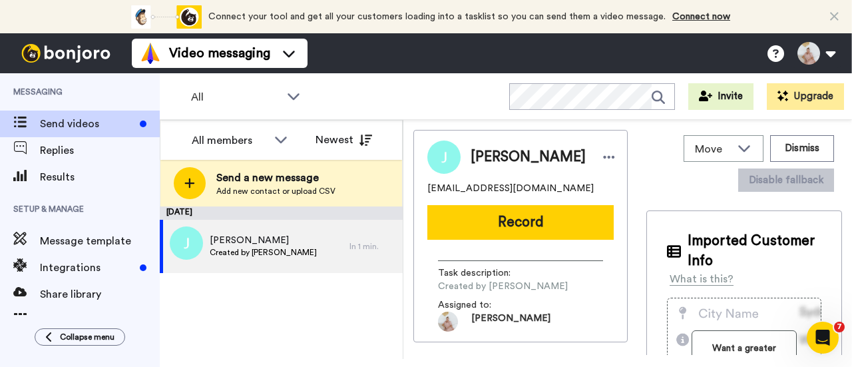
scroll to position [0, 0]
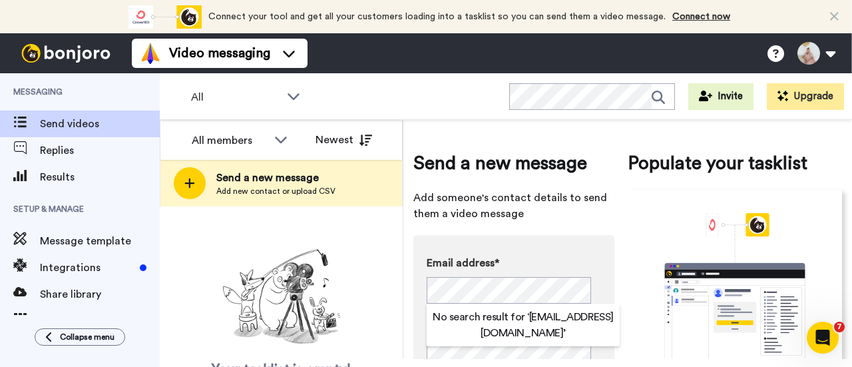
click at [396, 291] on div "Your tasklist is empty! Add new contacts to send them personalised messages" at bounding box center [281, 332] width 243 height 178
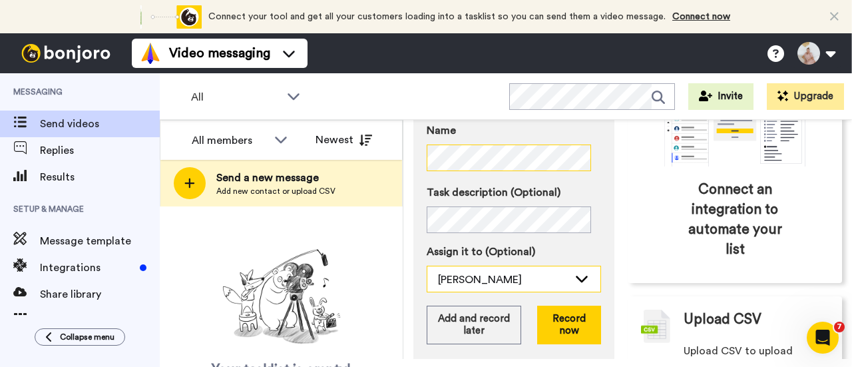
scroll to position [200, 0]
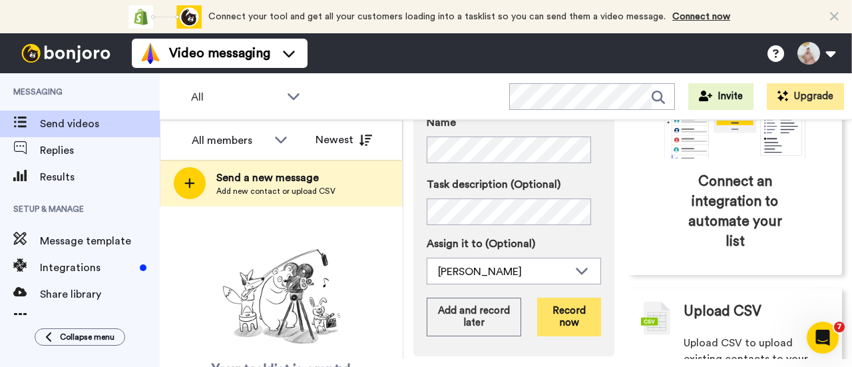
click at [560, 319] on button "Record now" at bounding box center [569, 316] width 64 height 39
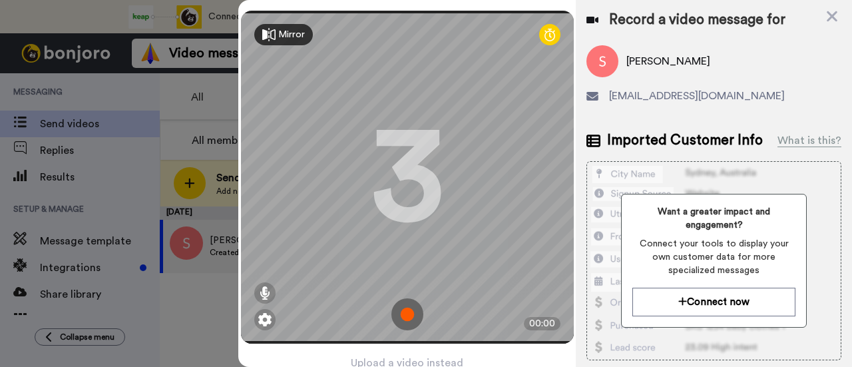
scroll to position [64, 0]
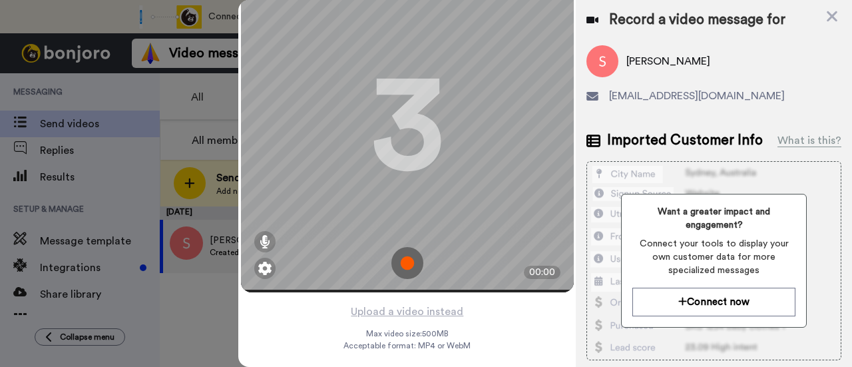
click at [402, 247] on img at bounding box center [407, 263] width 32 height 32
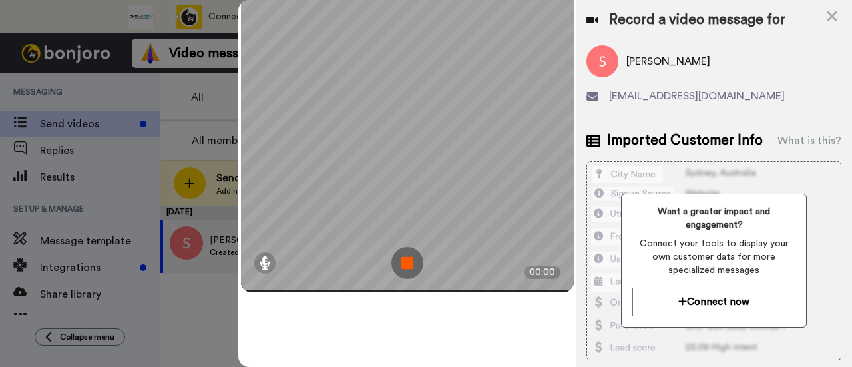
scroll to position [0, 0]
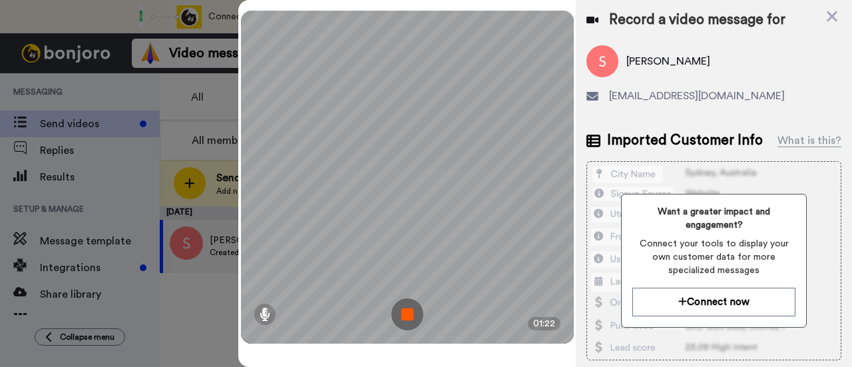
click at [405, 311] on img at bounding box center [407, 314] width 32 height 32
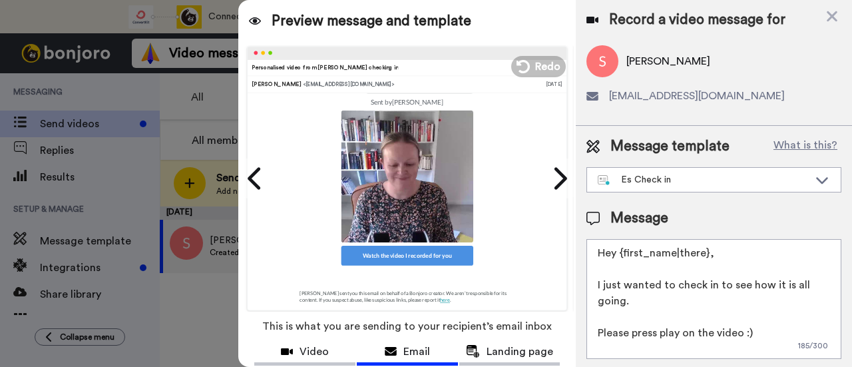
scroll to position [104, 0]
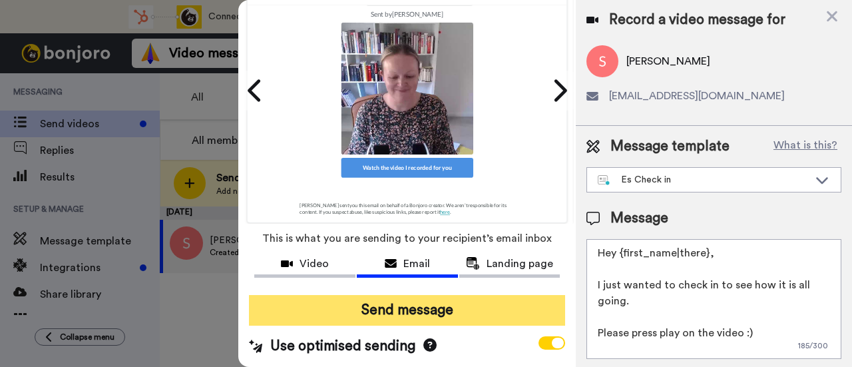
click at [420, 295] on button "Send message" at bounding box center [407, 310] width 316 height 31
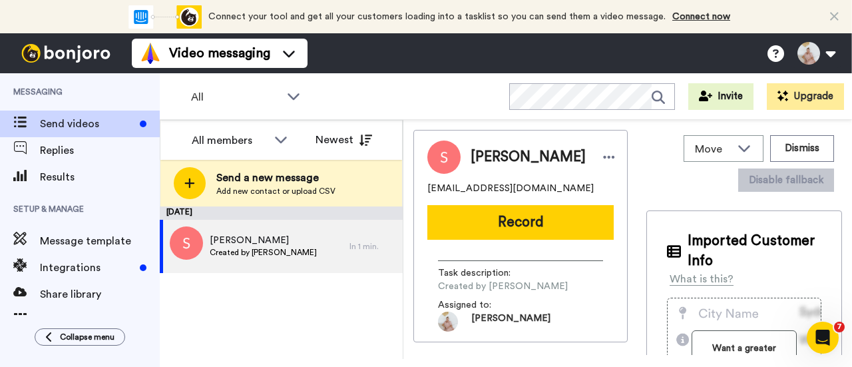
scroll to position [0, 0]
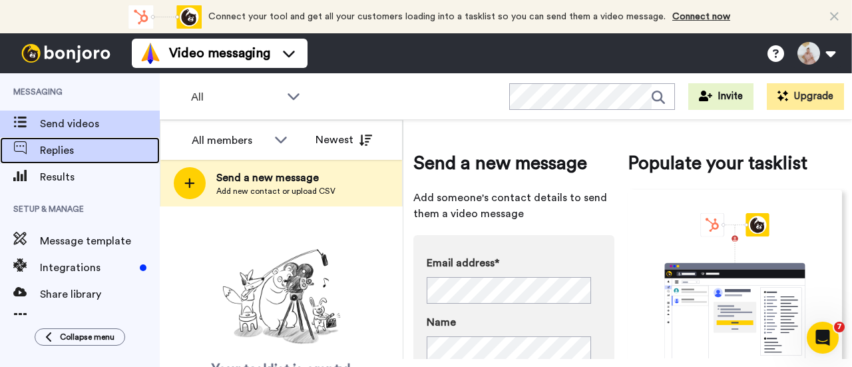
click at [62, 153] on span "Replies" at bounding box center [100, 150] width 120 height 16
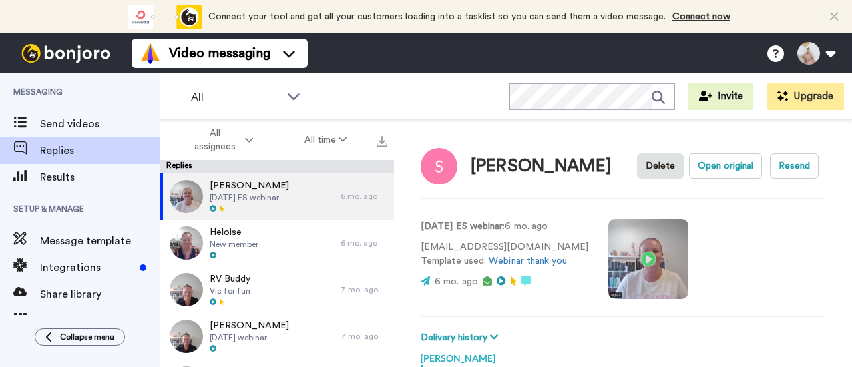
scroll to position [289, 0]
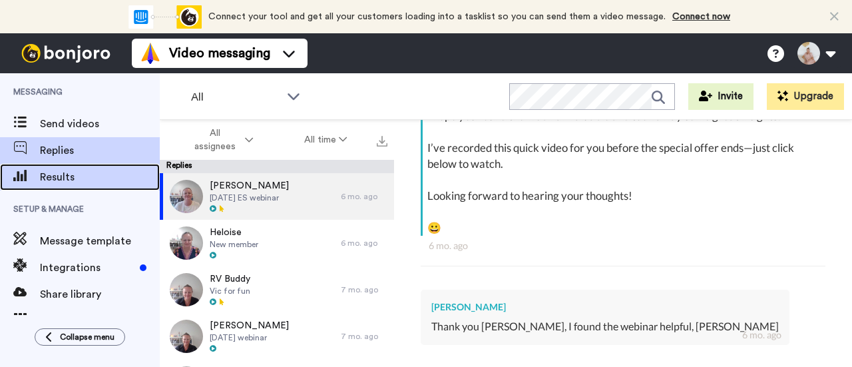
click at [77, 180] on span "Results" at bounding box center [100, 177] width 120 height 16
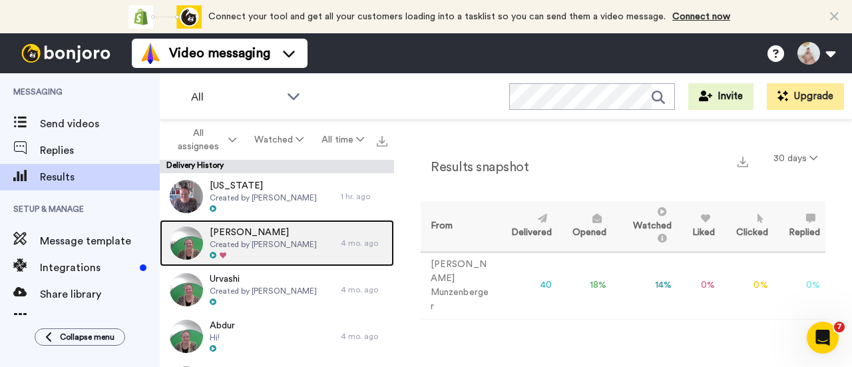
click at [242, 244] on span "Created by [PERSON_NAME]" at bounding box center [263, 244] width 107 height 11
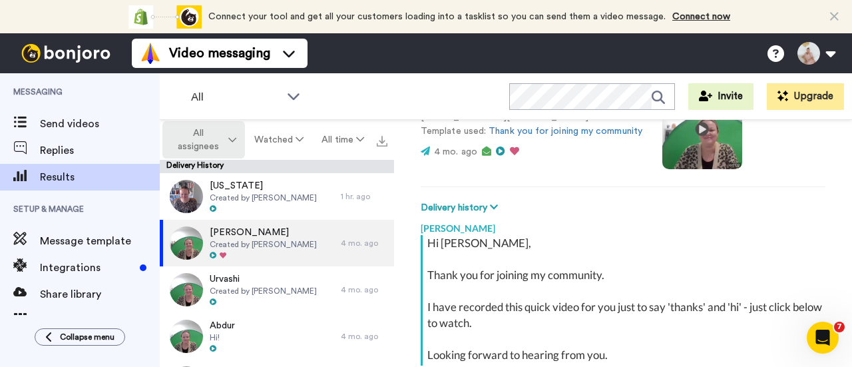
click at [230, 142] on icon at bounding box center [232, 139] width 8 height 9
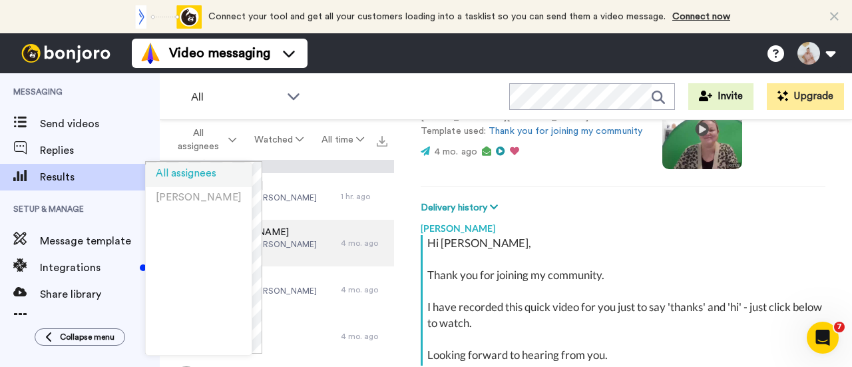
click at [214, 170] on span "All assignees" at bounding box center [186, 173] width 61 height 10
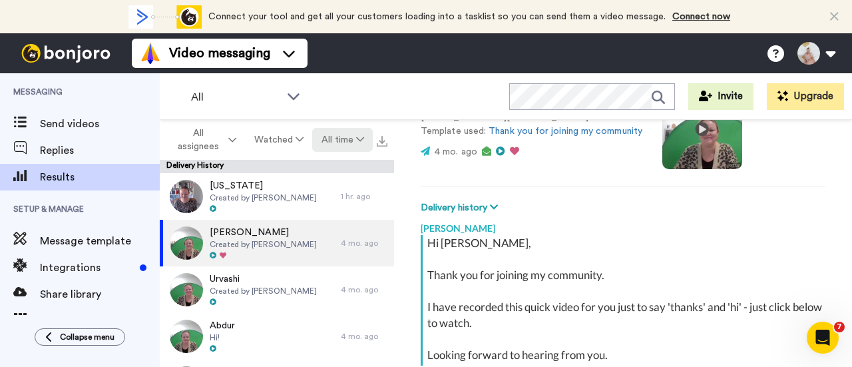
click at [352, 142] on button "All time" at bounding box center [342, 140] width 61 height 24
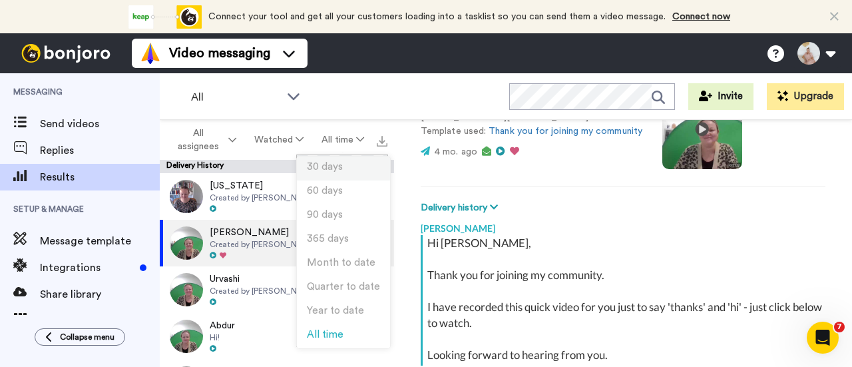
click at [337, 166] on span "30 days" at bounding box center [325, 167] width 36 height 10
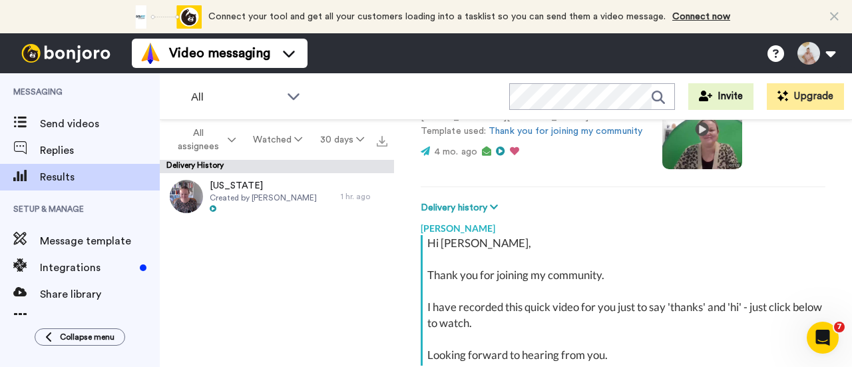
type textarea "x"
